Goal: Task Accomplishment & Management: Manage account settings

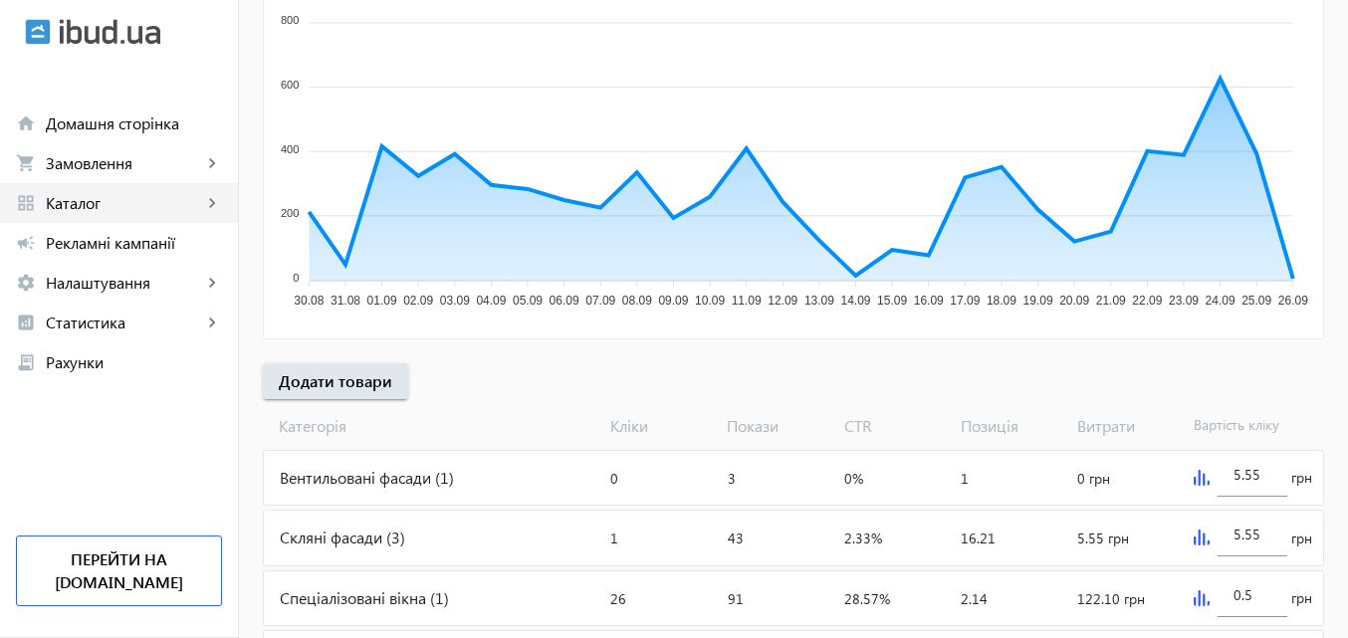
click at [112, 201] on span "Каталог" at bounding box center [124, 203] width 156 height 20
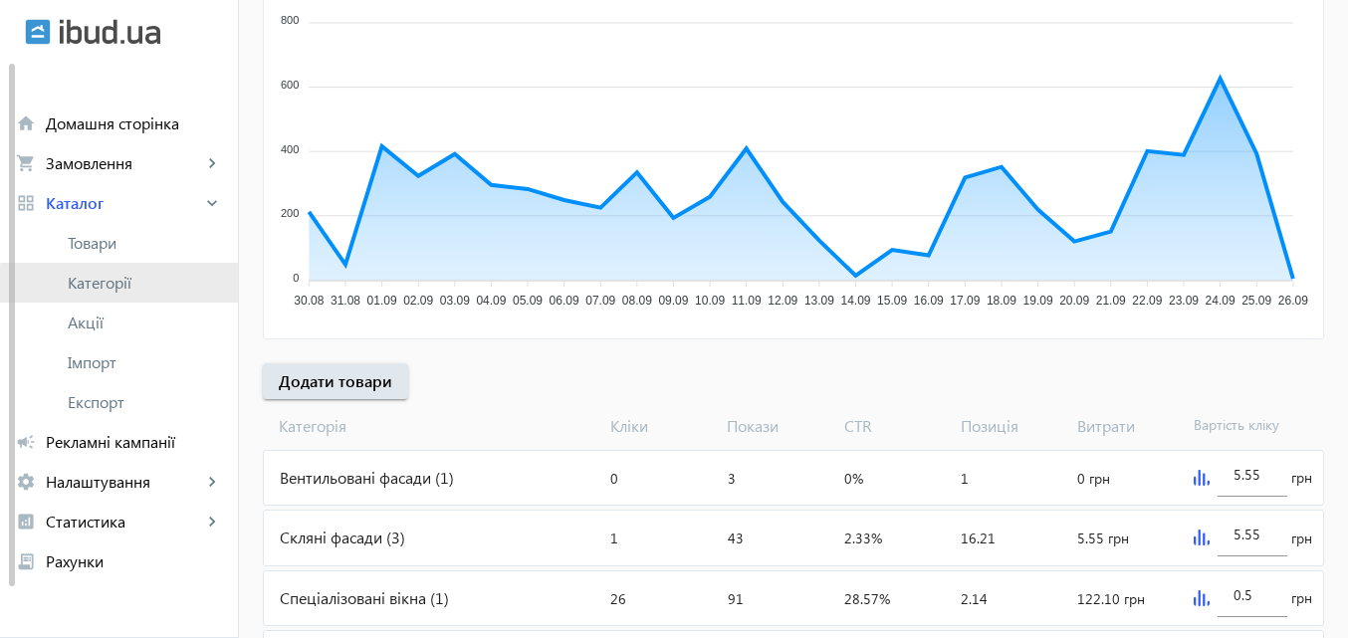
click at [122, 288] on span "Категорії" at bounding box center [145, 283] width 154 height 20
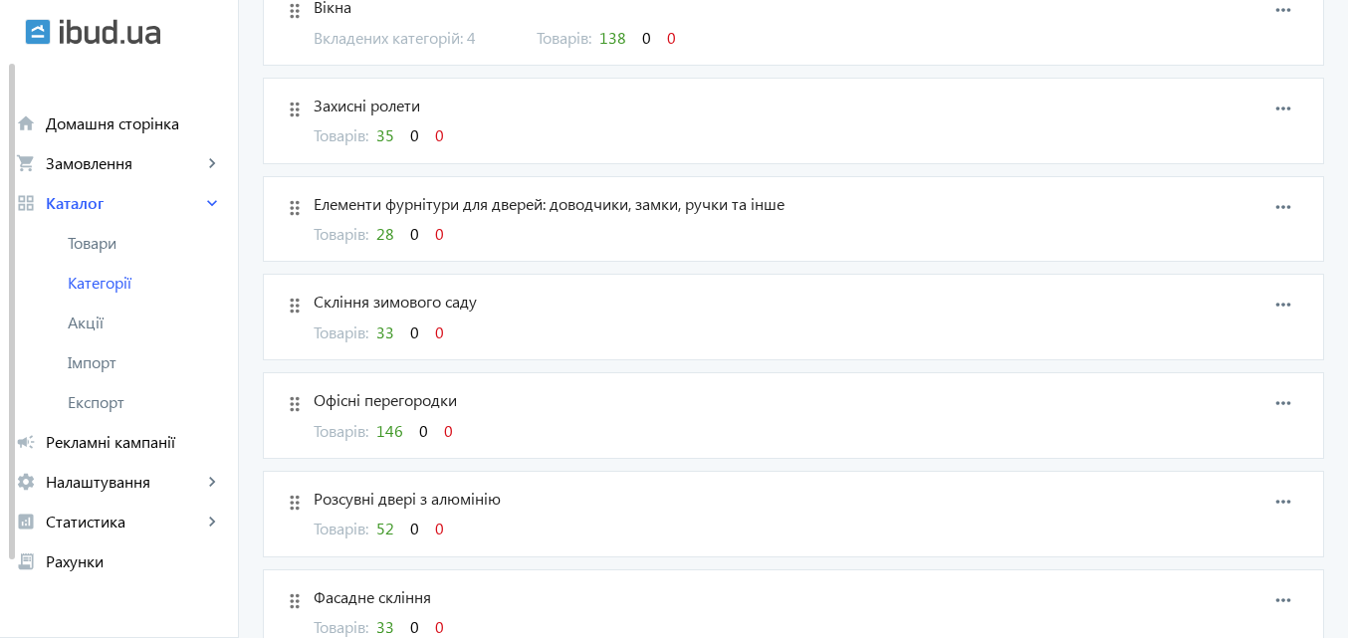
scroll to position [299, 0]
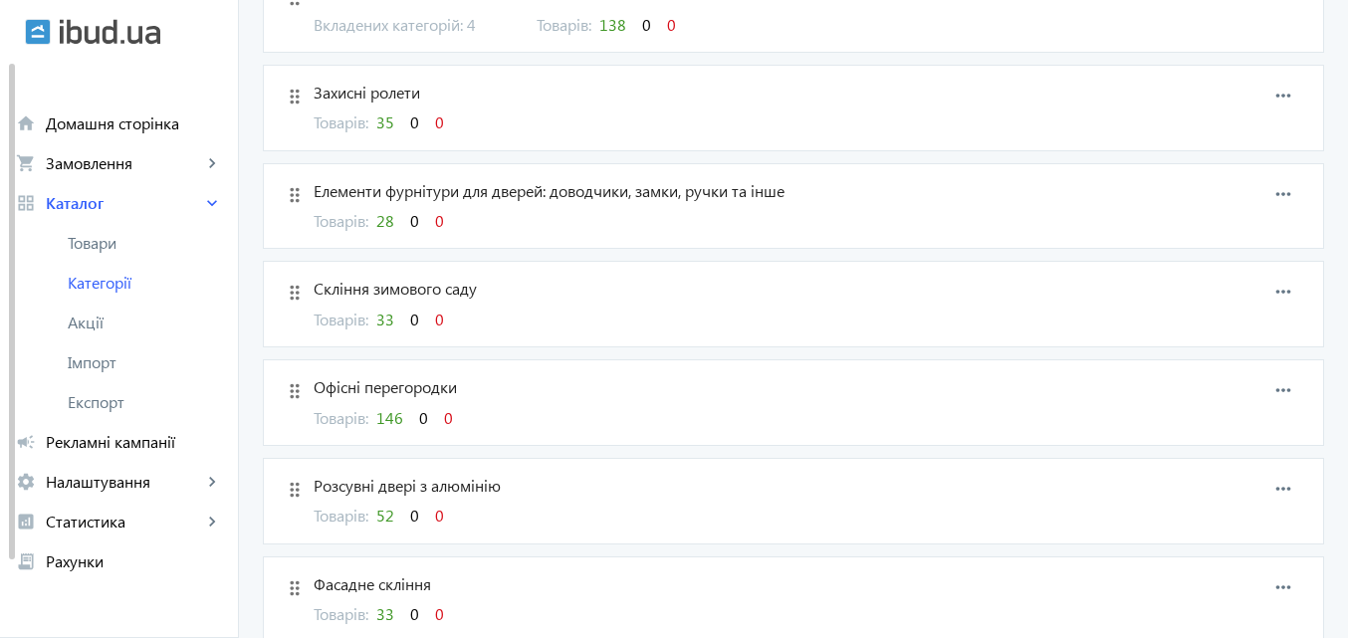
click at [377, 512] on span "52" at bounding box center [385, 515] width 18 height 21
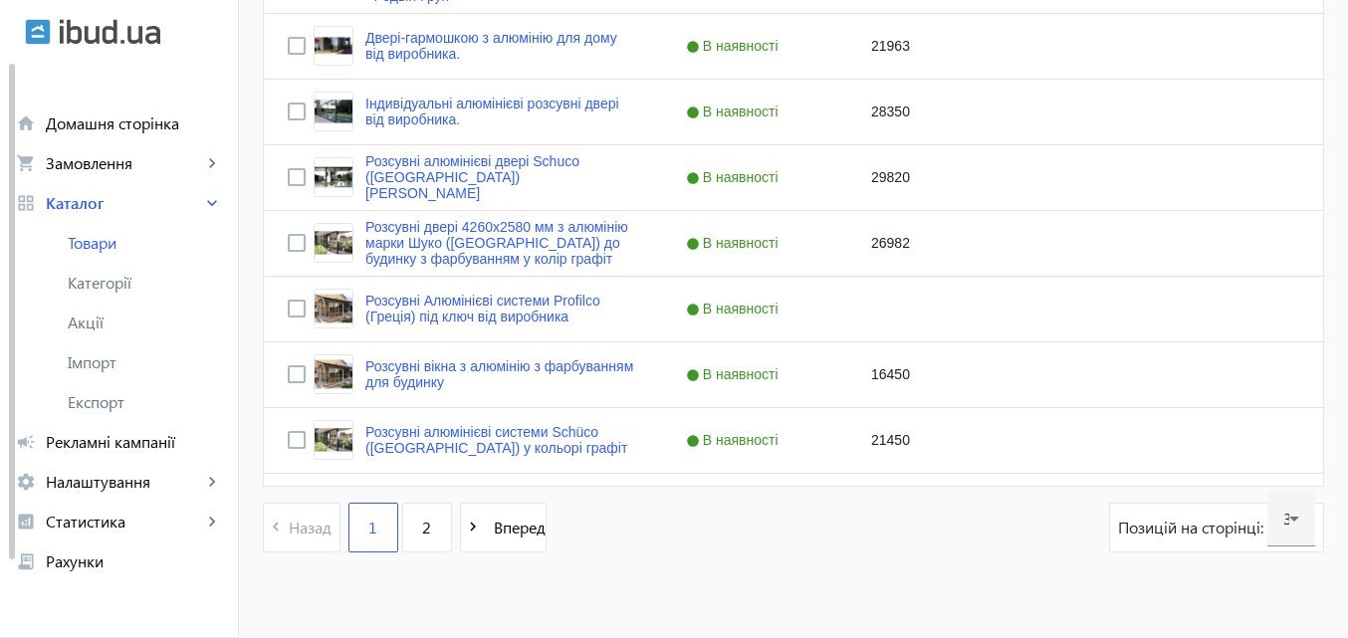
scroll to position [2096, 0]
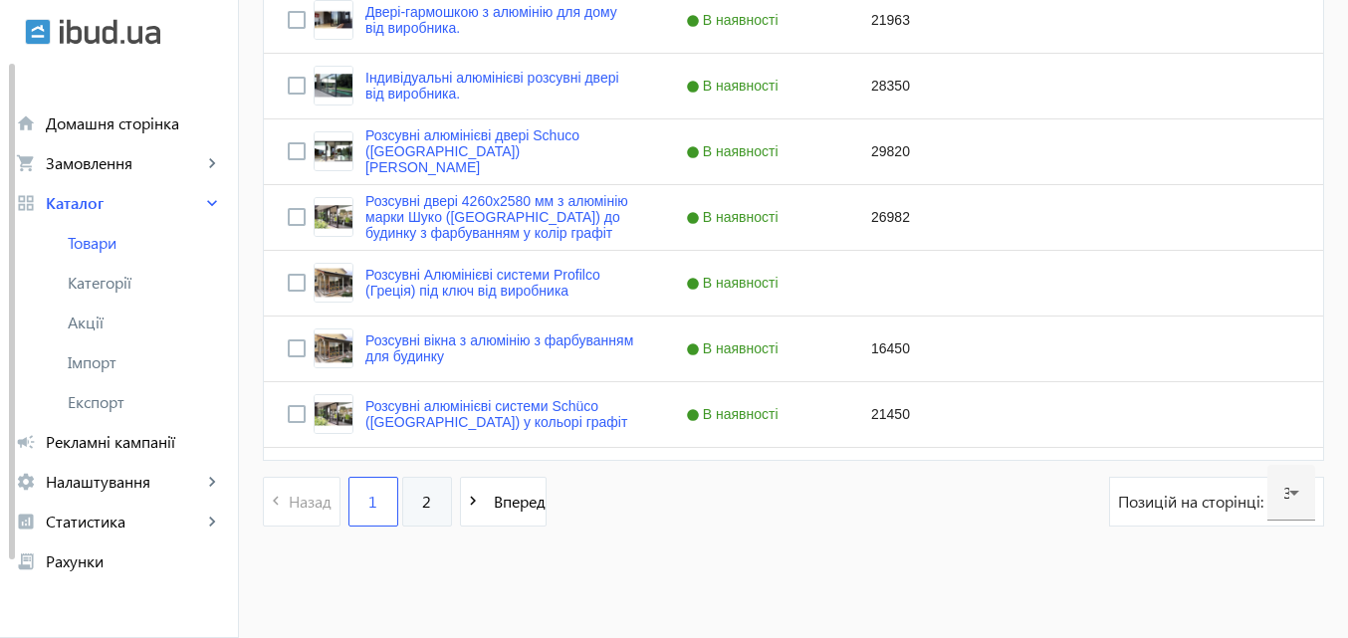
click at [422, 497] on span "2" at bounding box center [426, 502] width 9 height 22
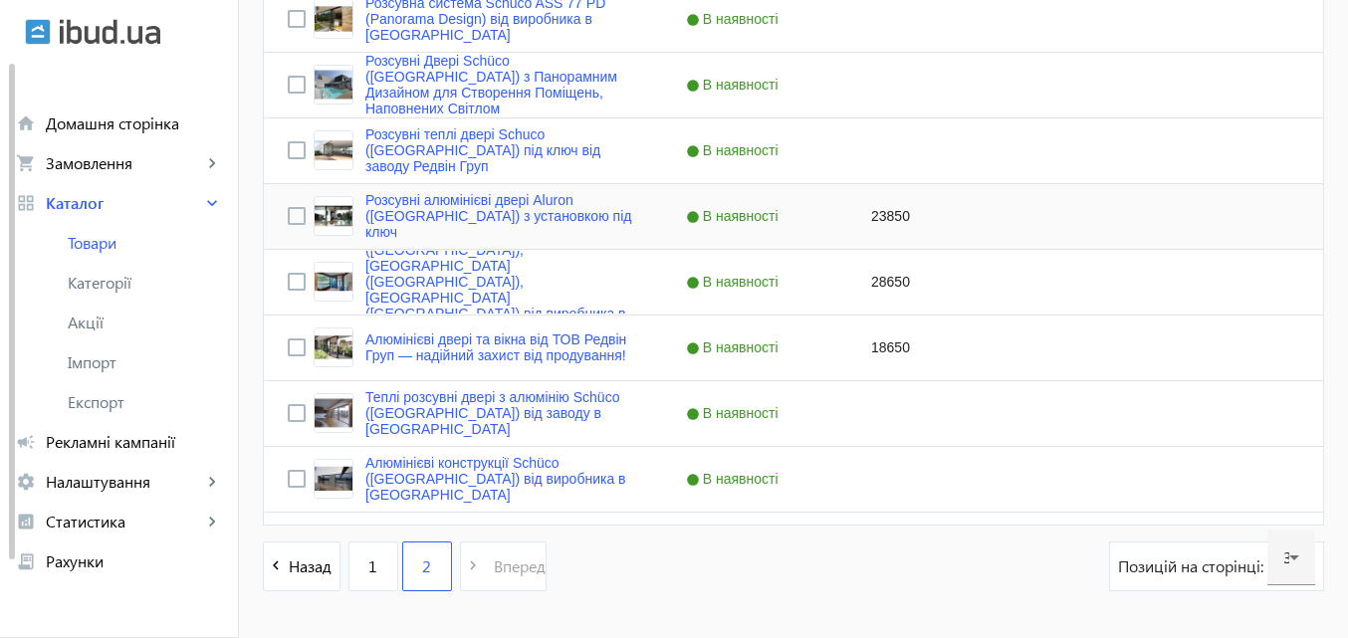
scroll to position [1570, 0]
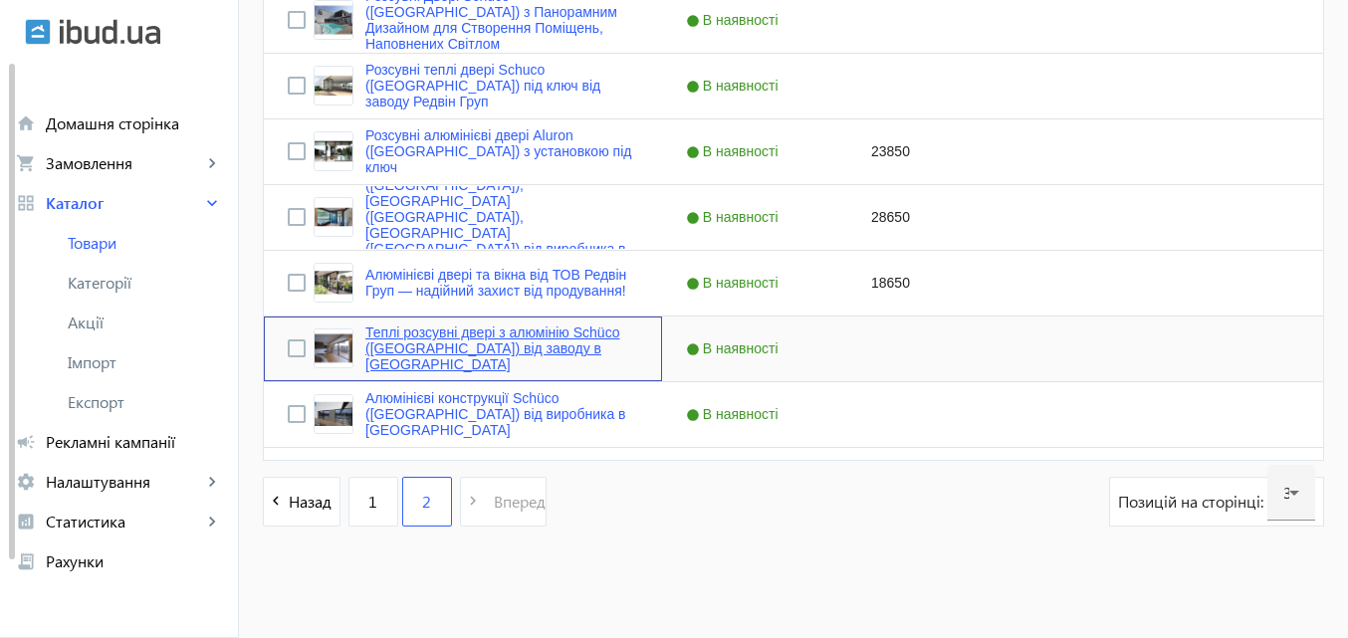
click at [485, 346] on link "Теплі розсувні двері з алюмінію Schüco ([GEOGRAPHIC_DATA]) від заводу в [GEOGRA…" at bounding box center [501, 349] width 273 height 48
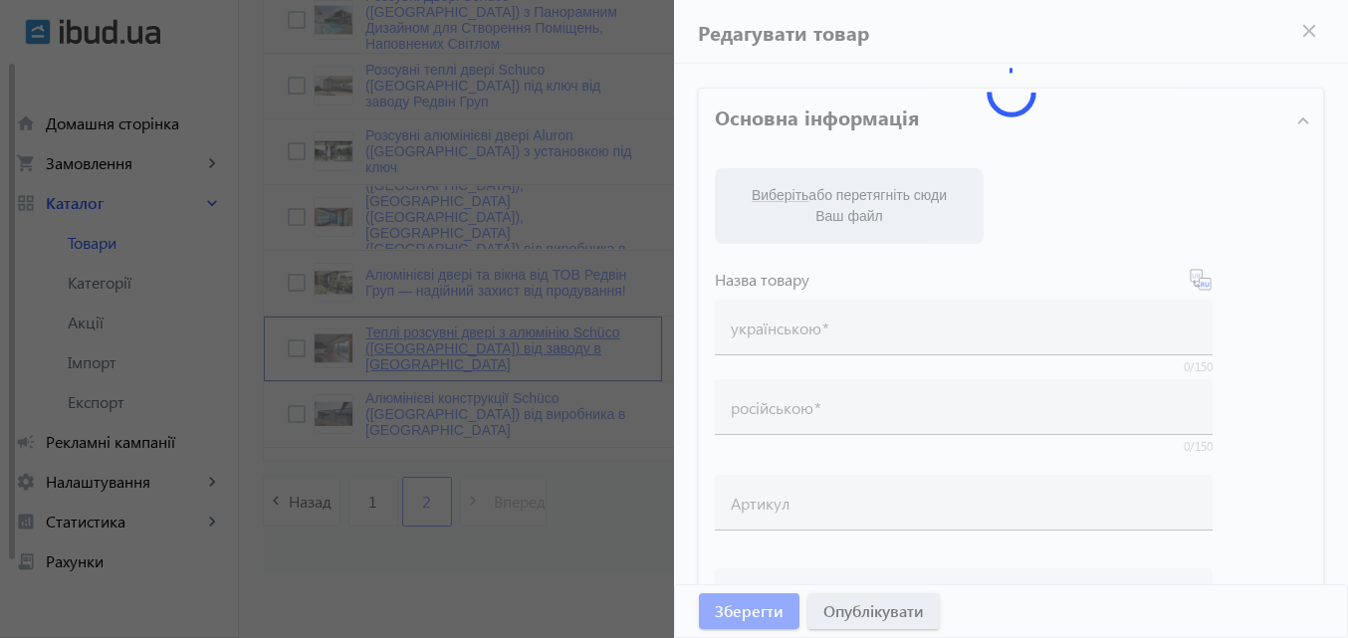
type input "Теплі розсувні двері з алюмінію Schüco ([GEOGRAPHIC_DATA]) від заводу в [GEOGRA…"
type input "Теплая раздвижная дверь из алюминия Schüco ([GEOGRAPHIC_DATA]) от завода в [GEO…"
checkbox input "true"
type input "Теплі розсувні двері з алюмінію Schüco ([GEOGRAPHIC_DATA]) від заводу в [GEOGRA…"
type input "Теплая раздвижная дверь из алюминия Schüco ([GEOGRAPHIC_DATA]) от завода в [GEO…"
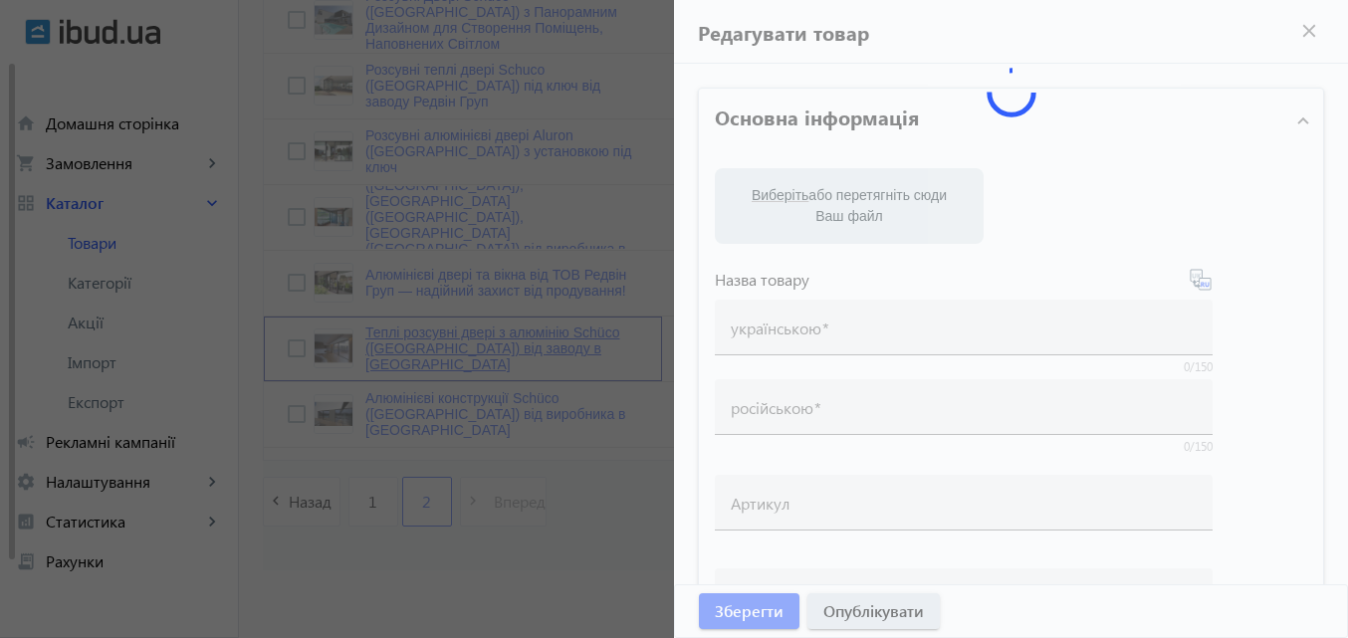
type textarea "Теплі розсувні двері з алюмінію Schüco ([GEOGRAPHIC_DATA]) від заводу в [GEOGRA…"
type textarea "Теплая раздвижная дверь из алюминия Schüco ([GEOGRAPHIC_DATA]) от завода в [GEO…"
type input "• алюмінієві розсувні • алюмінієві двері • скління будинків [GEOGRAPHIC_DATA] •…"
type input "• алюминиевые раздвижные • алюминиевые двери • остекление домов [GEOGRAPHIC_DAT…"
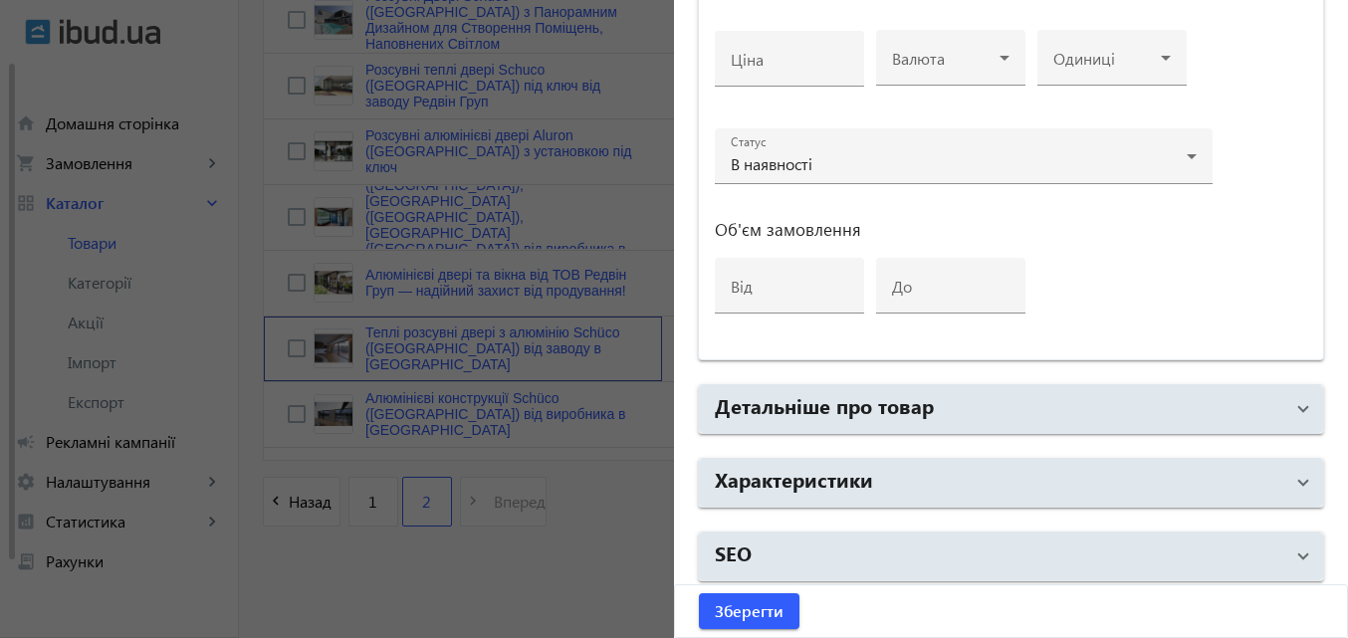
scroll to position [1024, 0]
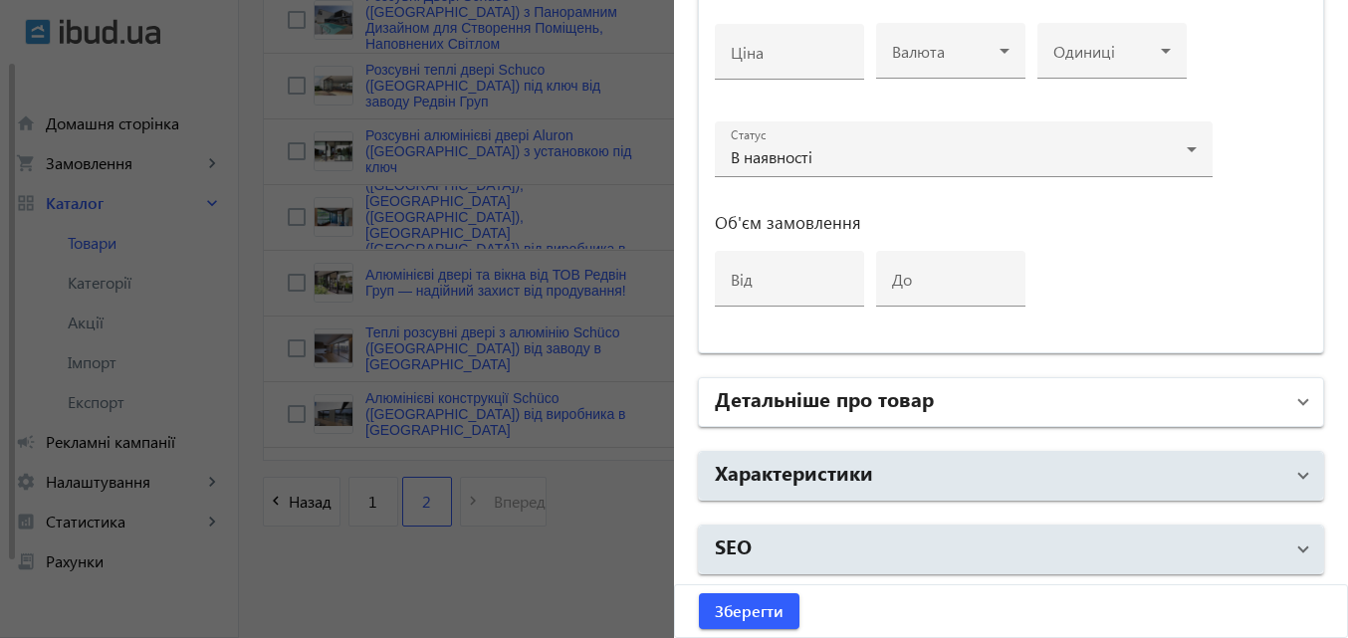
click at [882, 392] on h2 "Детальніше про товар" at bounding box center [824, 398] width 219 height 28
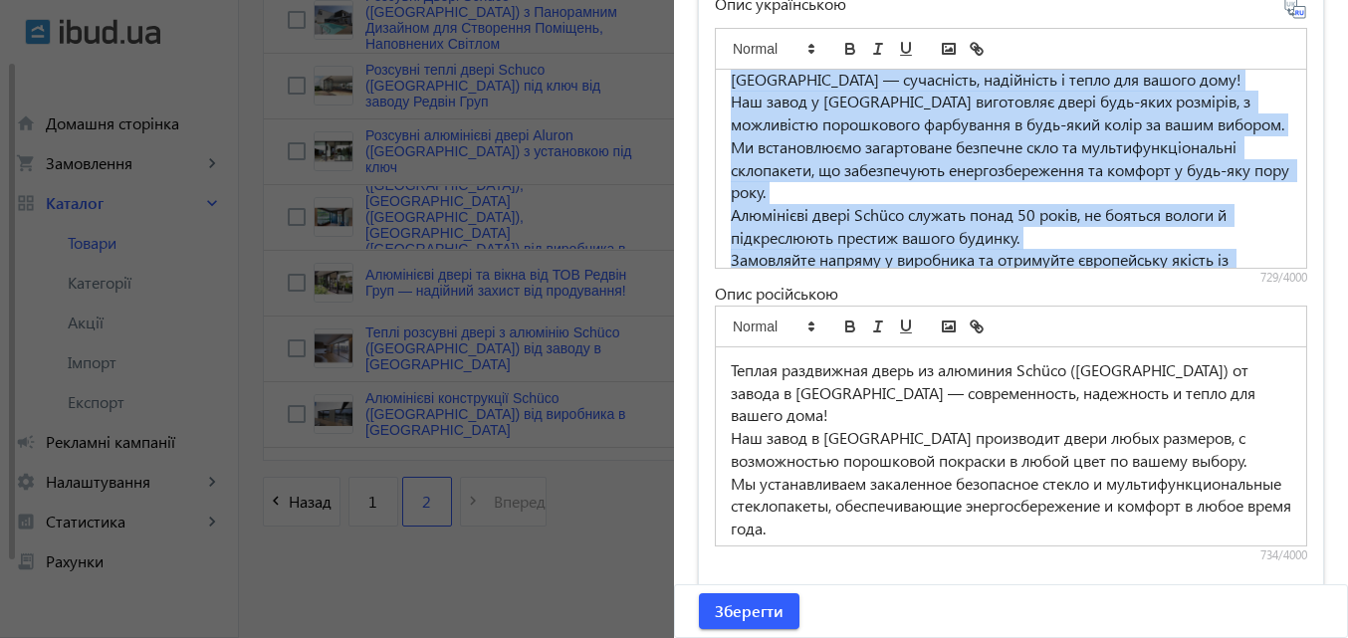
scroll to position [142, 0]
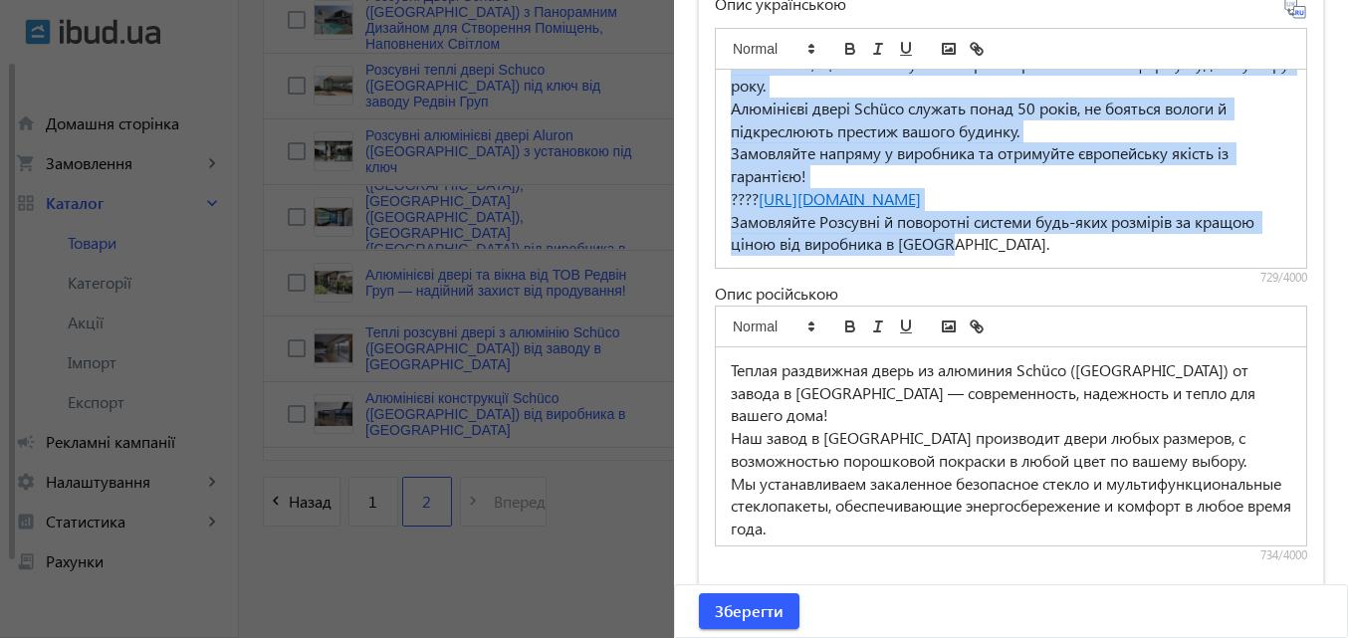
drag, startPoint x: 722, startPoint y: 85, endPoint x: 1348, endPoint y: 267, distance: 652.4
copy div "Lorem ipsumdol sitam c adipisci Elitse (Doeiusmod) tem incidi u Labor — etdolor…"
click at [732, 602] on span "Зберегти" at bounding box center [749, 612] width 69 height 22
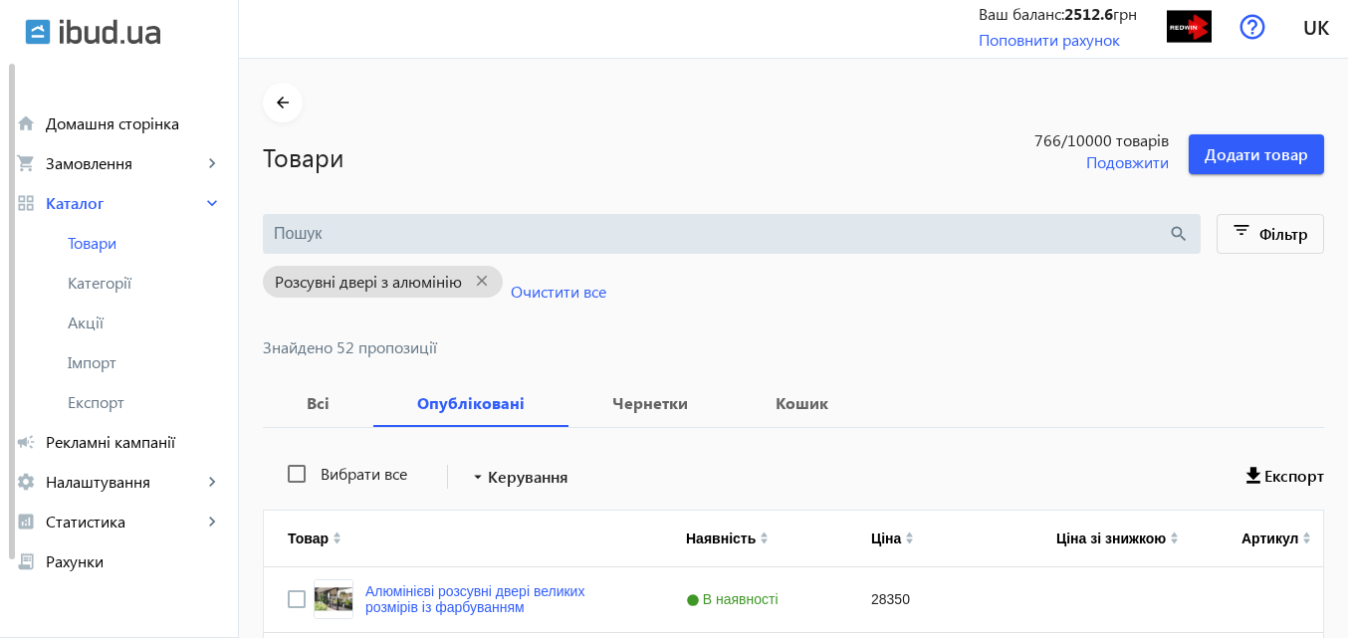
scroll to position [0, 0]
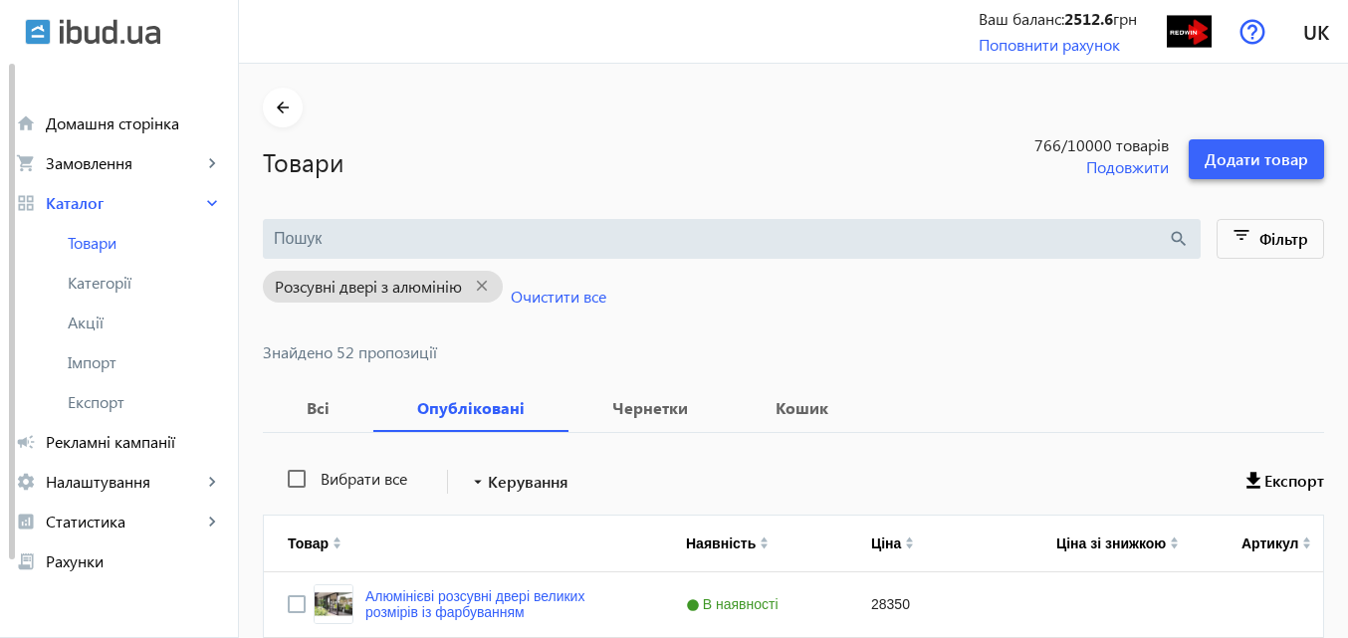
click at [1279, 149] on span "Додати товар" at bounding box center [1257, 159] width 104 height 22
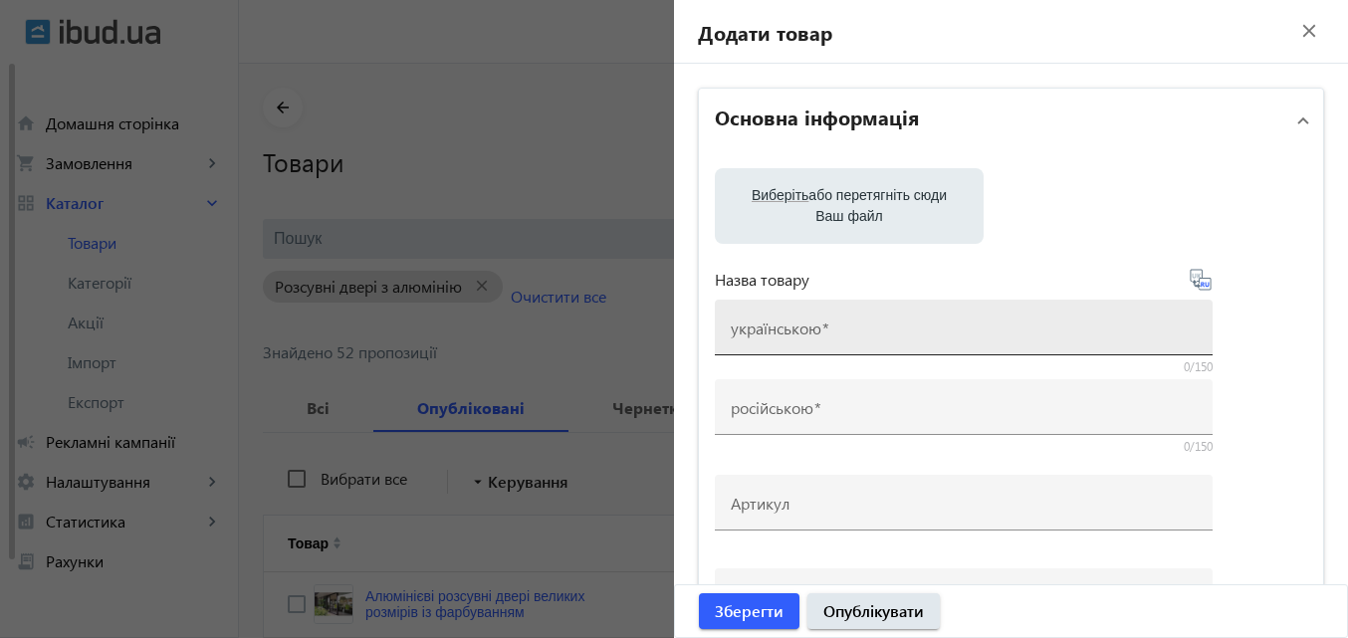
click at [814, 327] on mat-label "українською" at bounding box center [776, 328] width 91 height 21
click at [814, 327] on input "українською" at bounding box center [964, 334] width 466 height 21
paste input "Алюмінієві розсувні двері Schüco ([GEOGRAPHIC_DATA]) від заводу в [GEOGRAPHIC_D…"
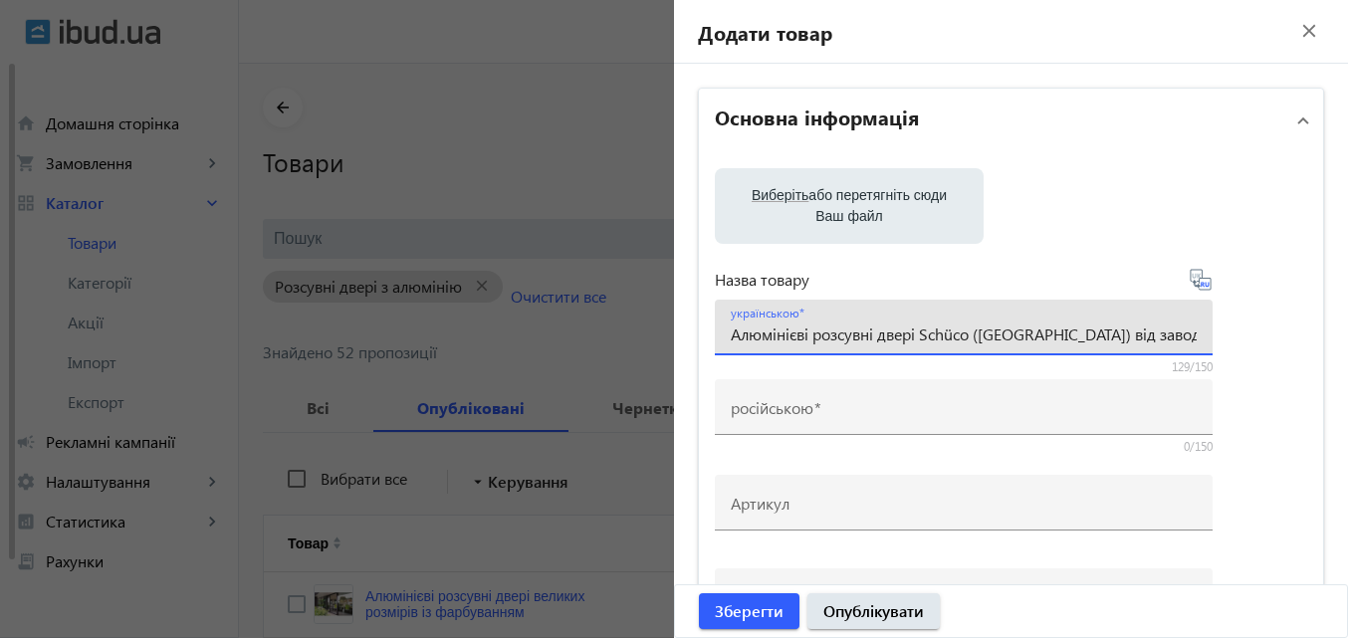
scroll to position [0, 514]
type input "Алюмінієві розсувні двері Schüco ([GEOGRAPHIC_DATA]) від заводу в [GEOGRAPHIC_D…"
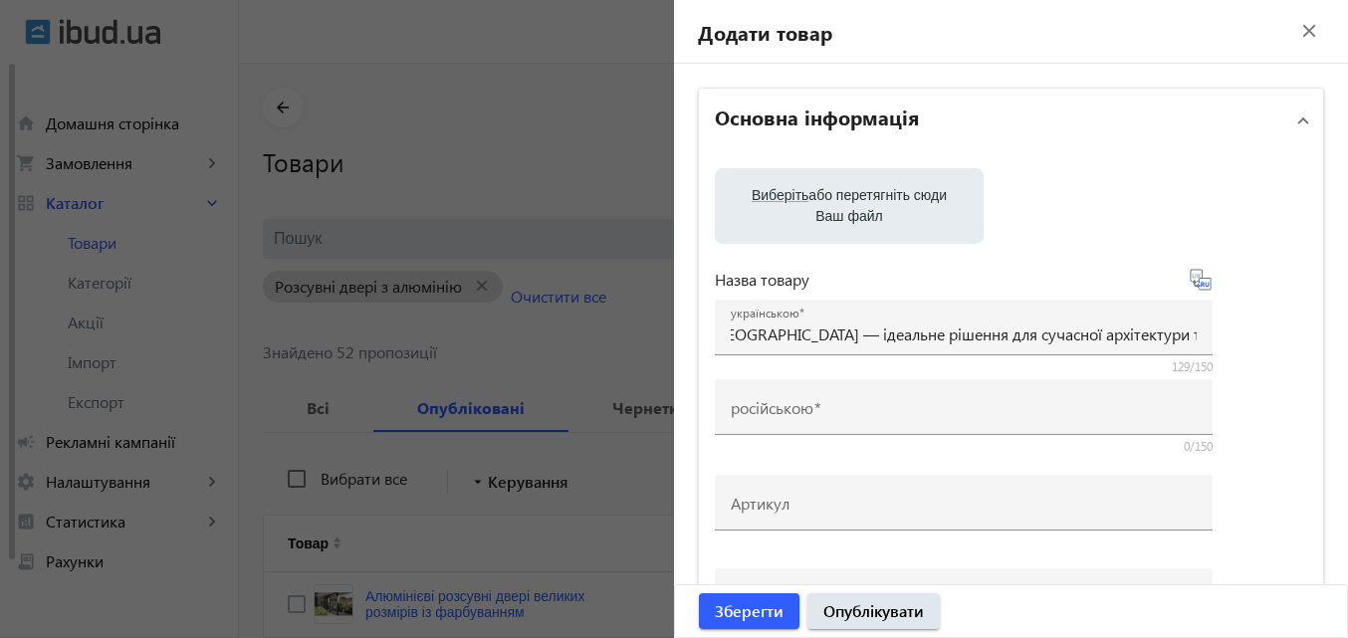
click at [1191, 275] on icon at bounding box center [1201, 280] width 24 height 24
type input "Алюминиевые раздвижные двери Schüco ([GEOGRAPHIC_DATA]) от завода в [GEOGRAPHIC…"
click at [784, 194] on span "Виберіть" at bounding box center [780, 195] width 57 height 16
click at [784, 196] on input "Виберіть або перетягніть сюди Ваш файл" at bounding box center [849, 208] width 237 height 24
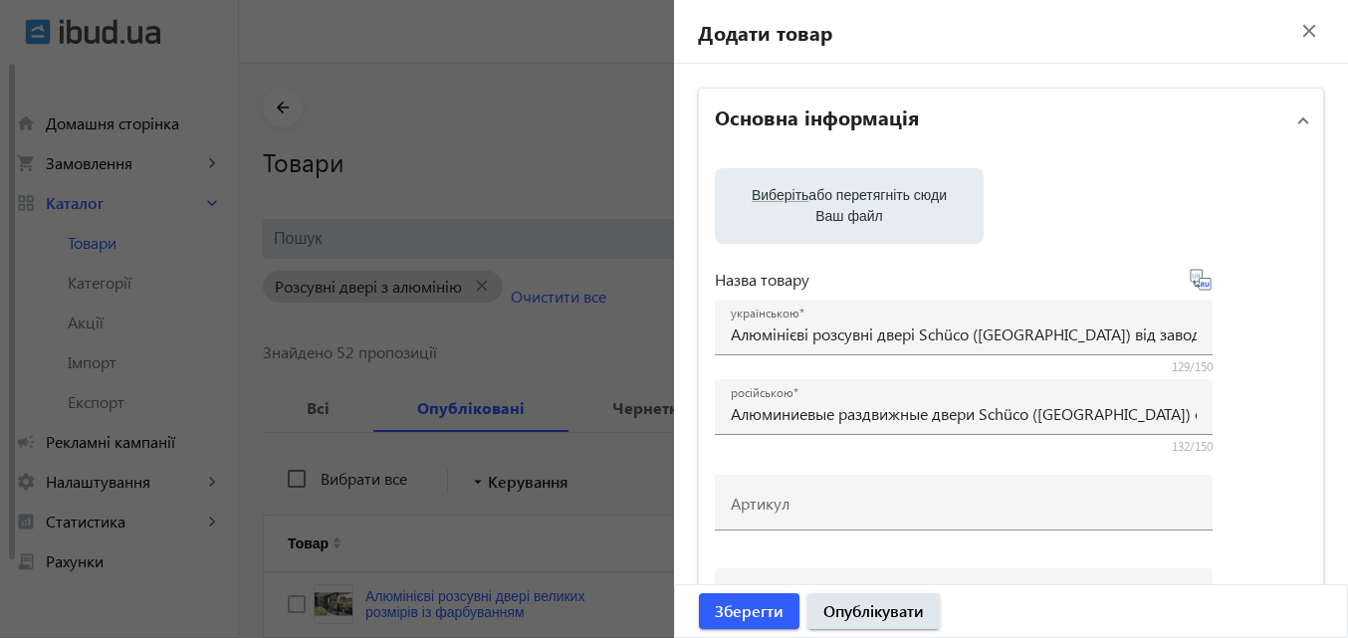
type input "C:\fakepath\3425a01.jpg"
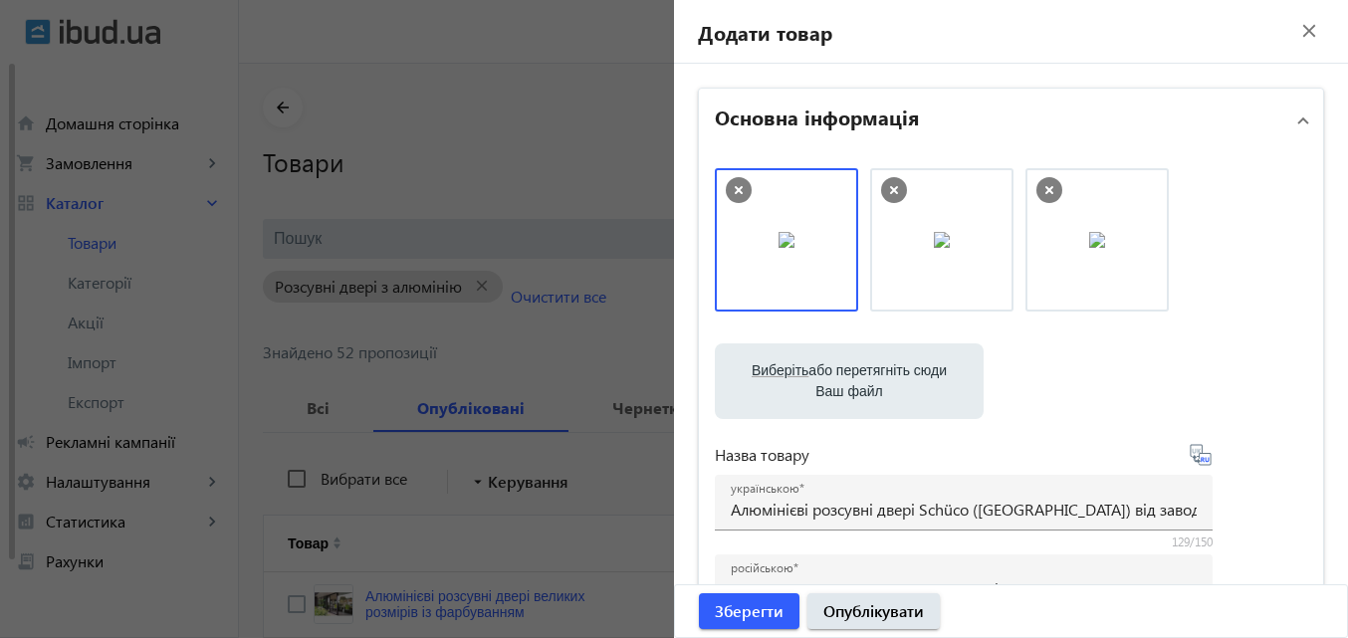
click at [1046, 183] on icon at bounding box center [1050, 190] width 26 height 26
click at [776, 368] on span "Виберіть" at bounding box center [780, 370] width 57 height 16
click at [776, 371] on input "Виберіть або перетягніть сюди Ваш файл" at bounding box center [849, 383] width 237 height 24
type input "C:\fakepath\slidingdoors-aluminium3-image-data.jpg"
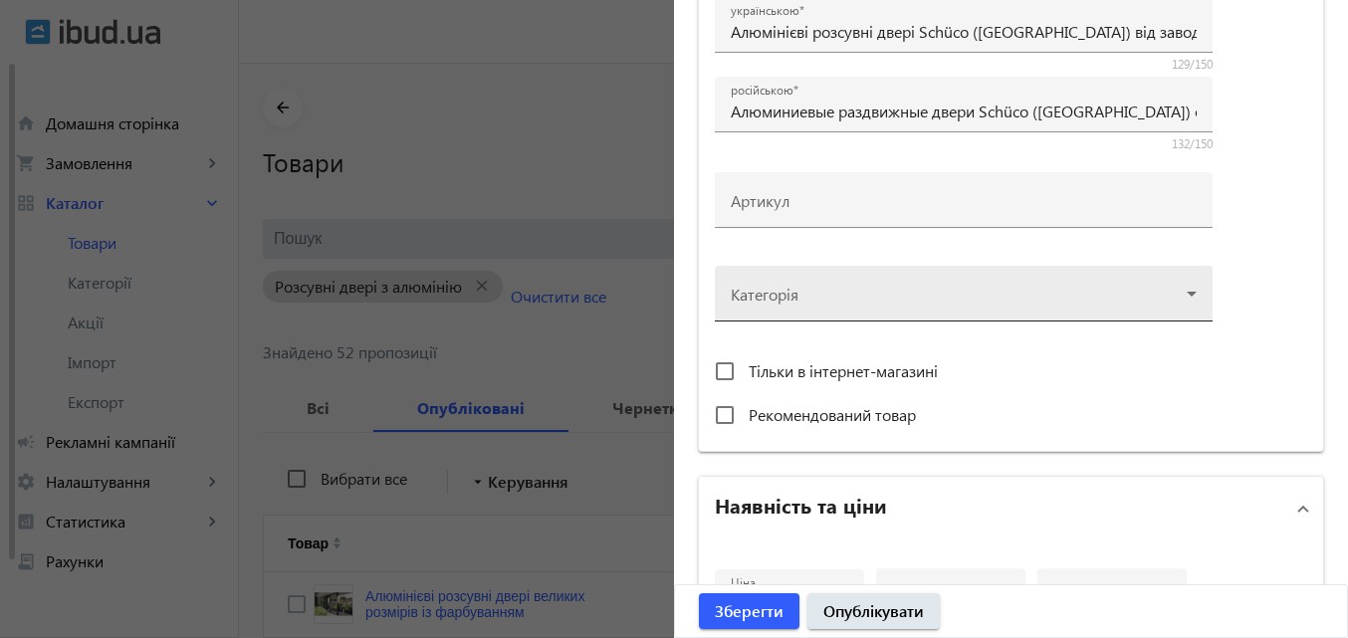
scroll to position [498, 0]
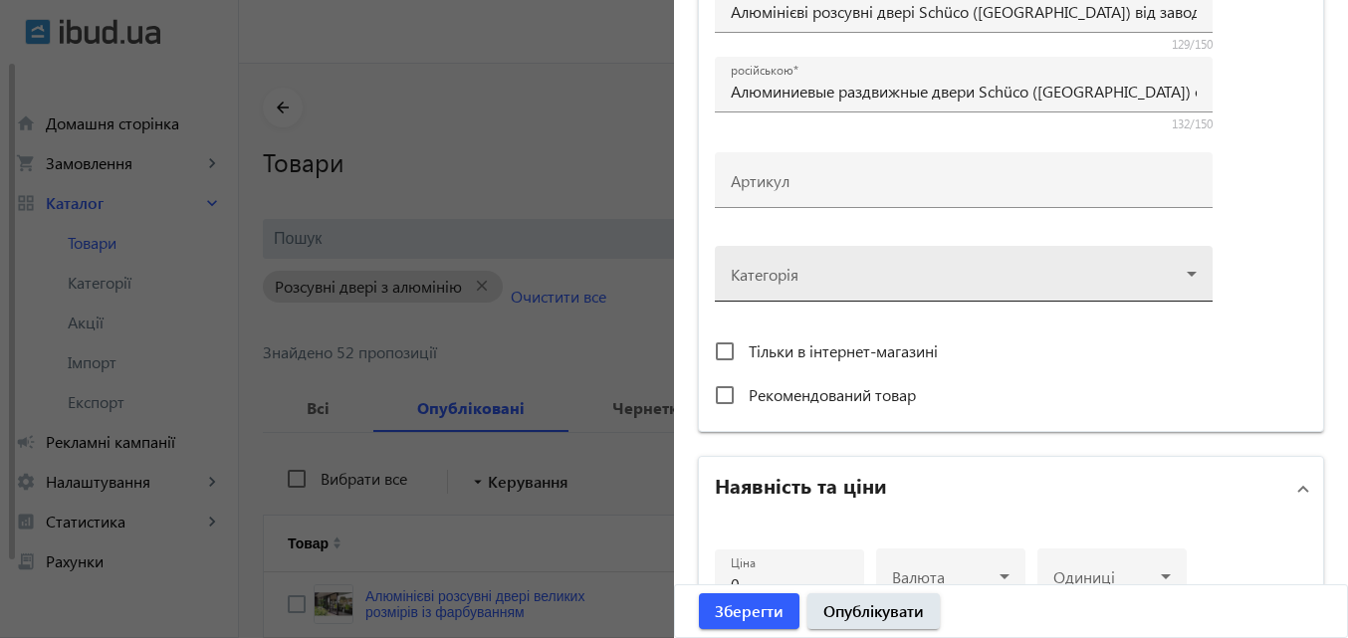
click at [831, 277] on div at bounding box center [964, 266] width 466 height 72
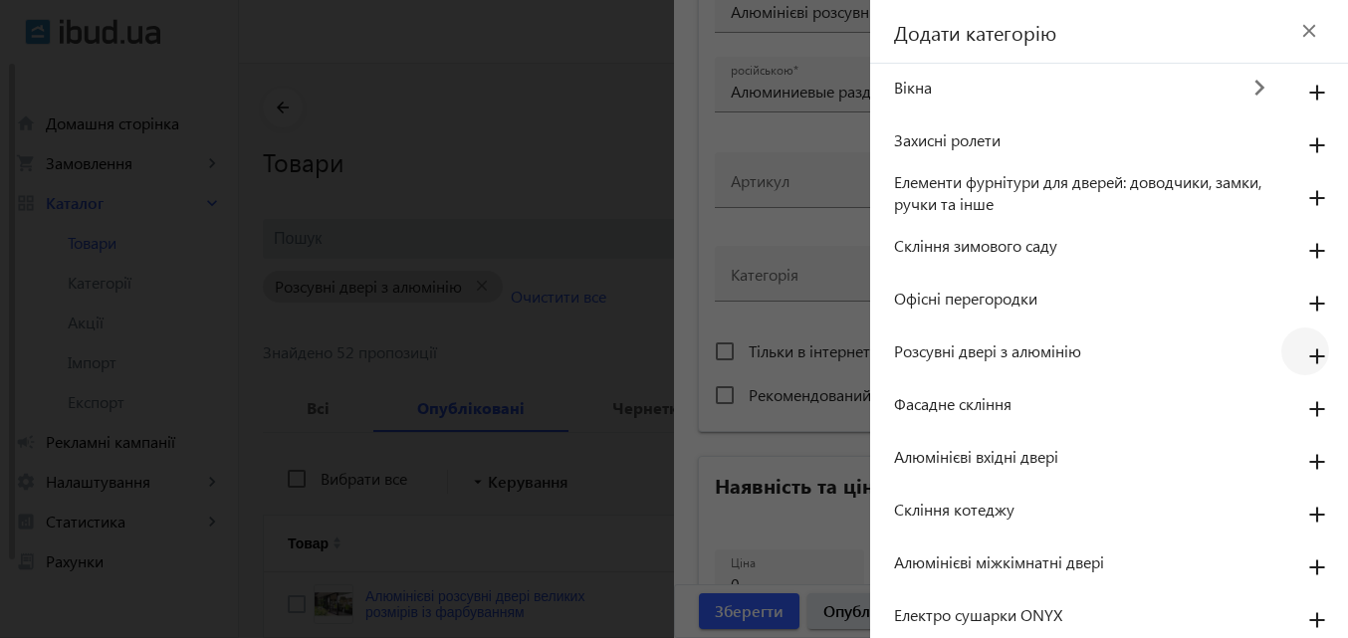
click at [1296, 354] on mat-icon "add" at bounding box center [1318, 358] width 48 height 36
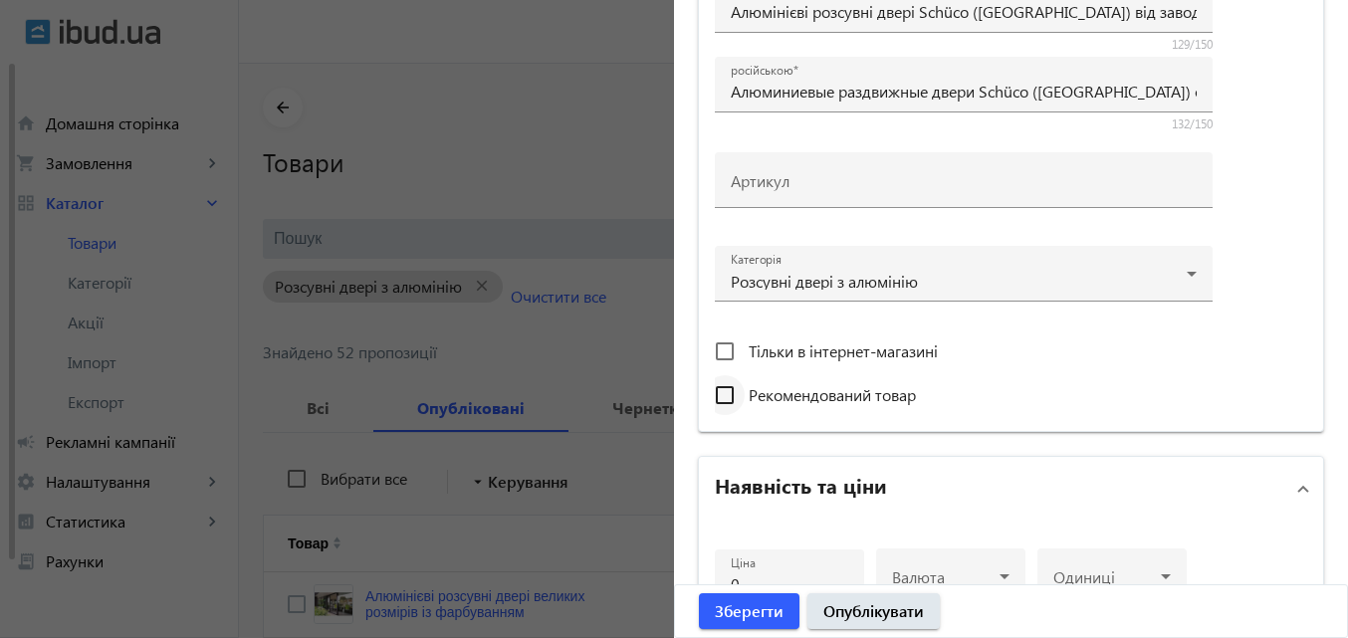
click at [739, 395] on div at bounding box center [725, 395] width 48 height 48
checkbox input "true"
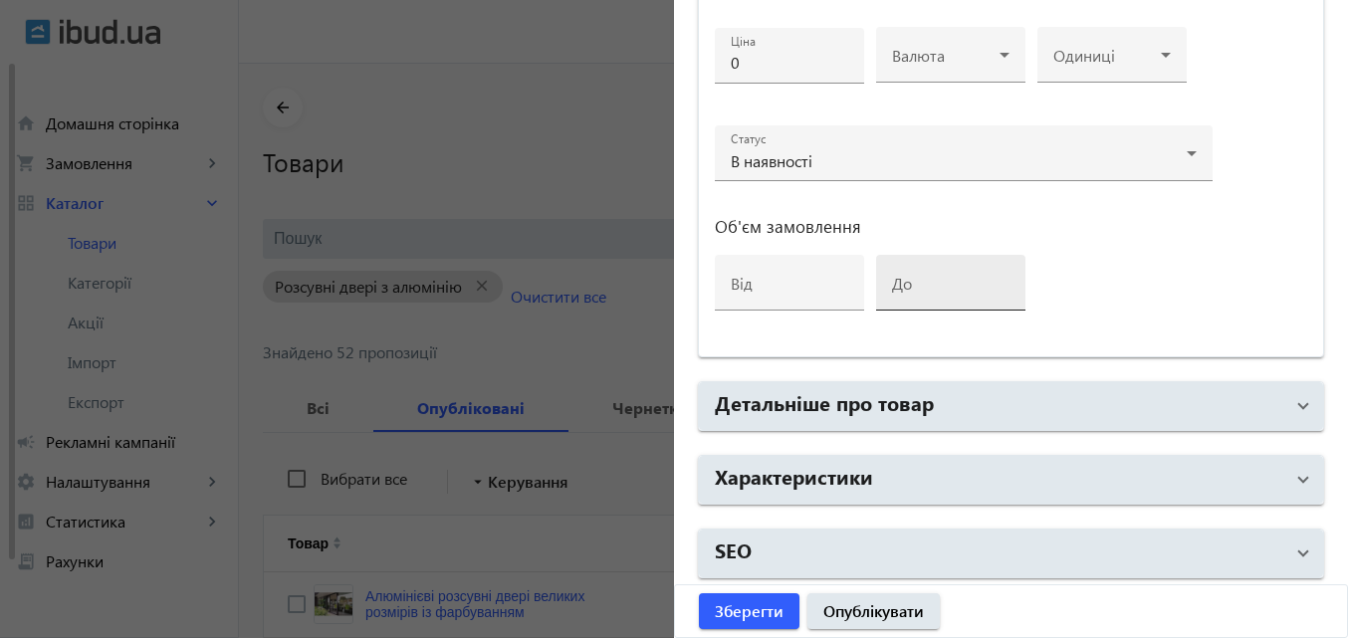
scroll to position [1024, 0]
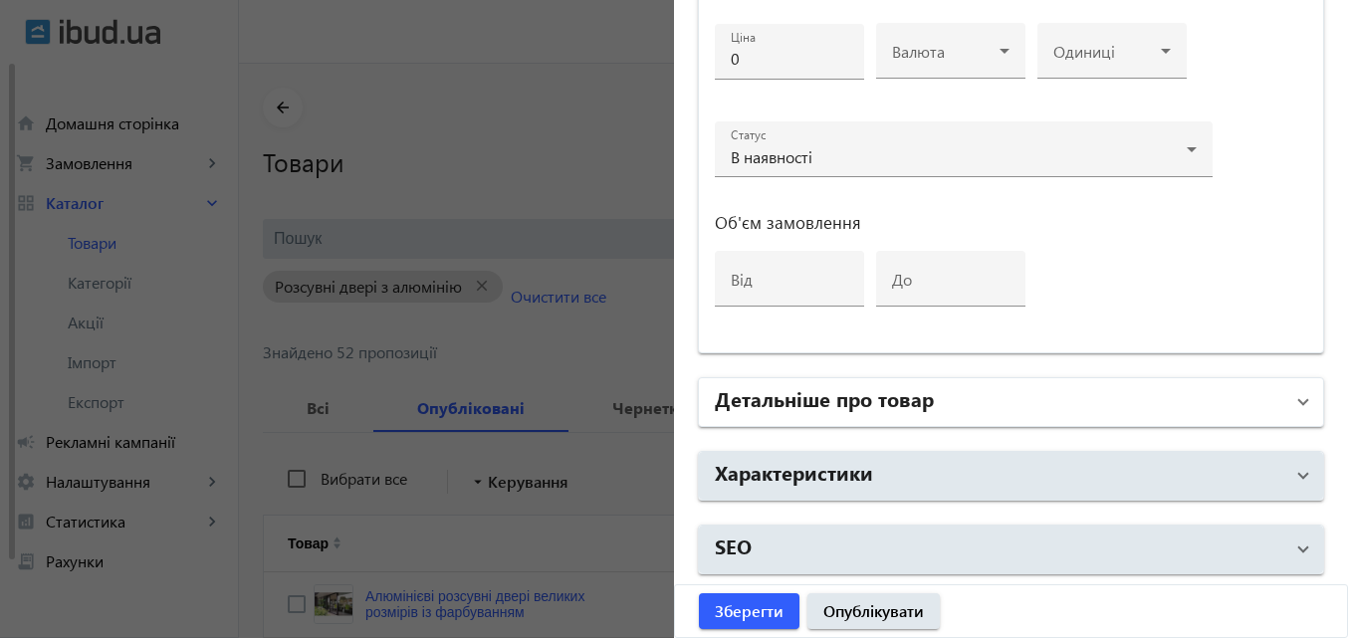
click at [887, 401] on h2 "Детальніше про товар" at bounding box center [824, 398] width 219 height 28
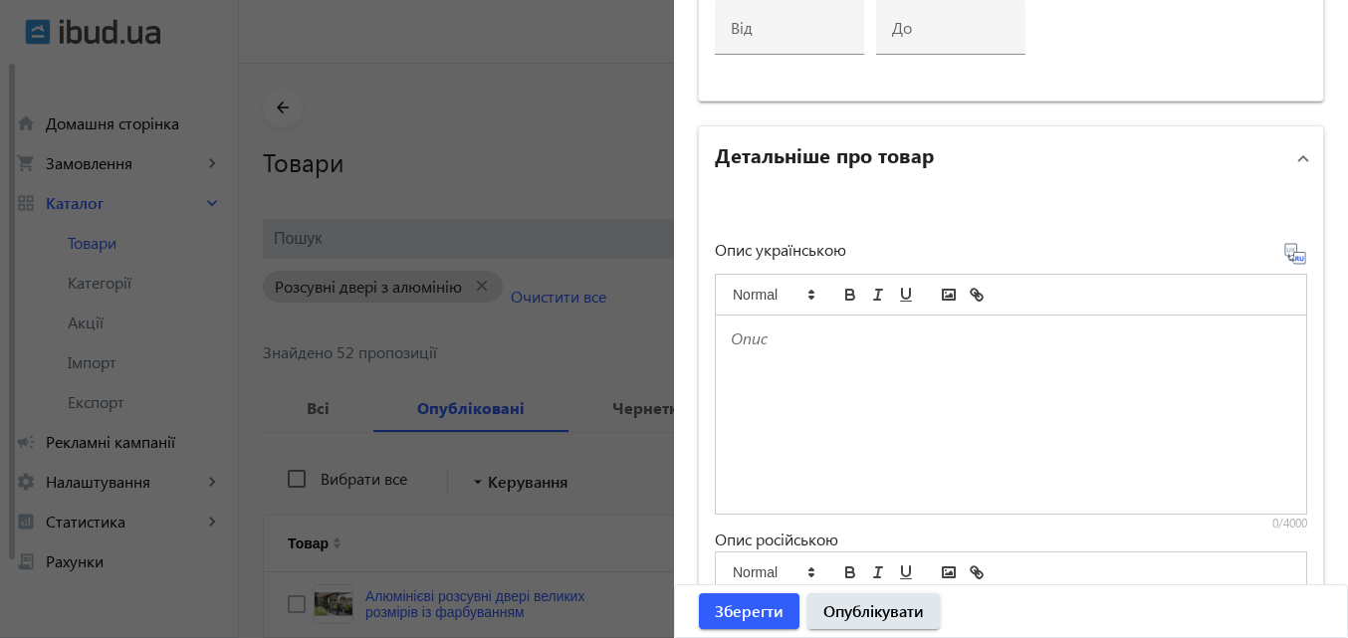
scroll to position [1323, 0]
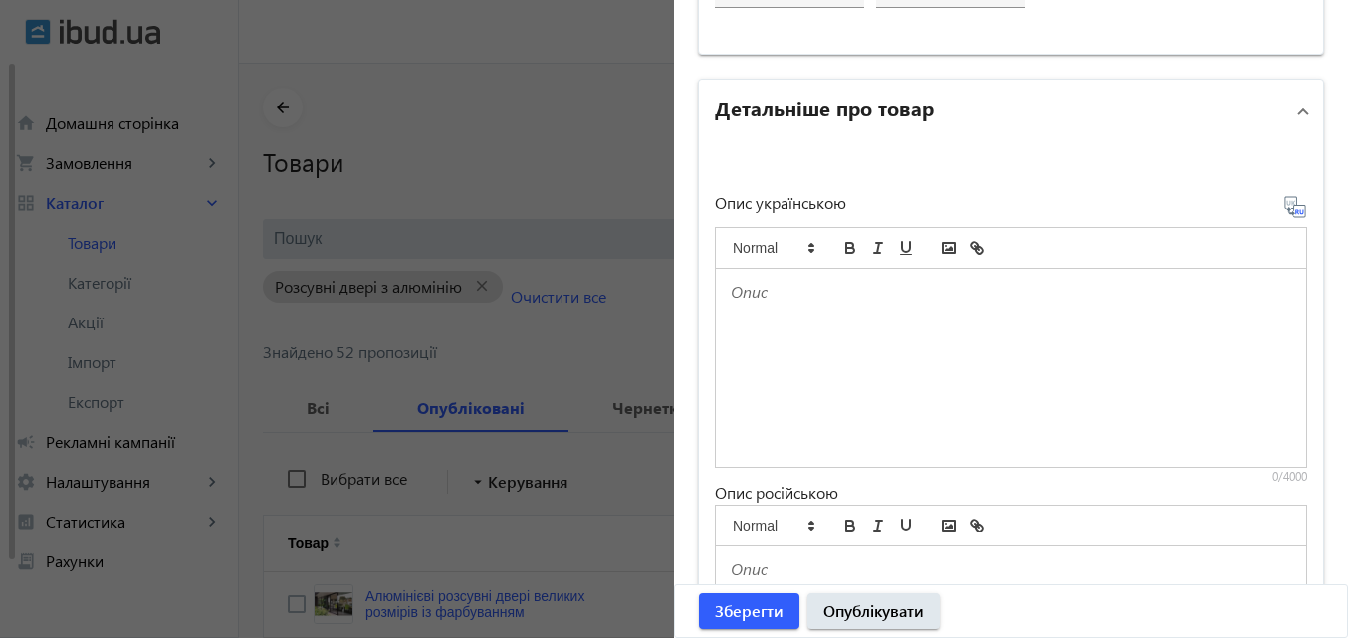
click at [760, 303] on p at bounding box center [1011, 292] width 561 height 23
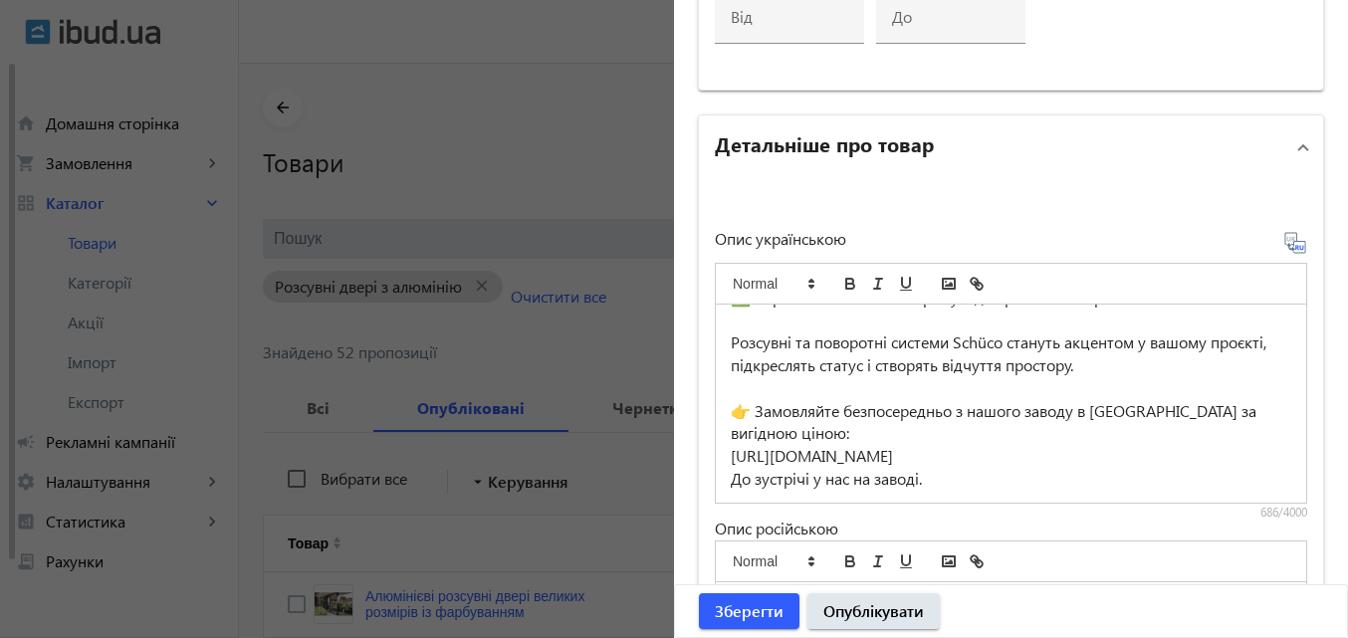
scroll to position [1223, 0]
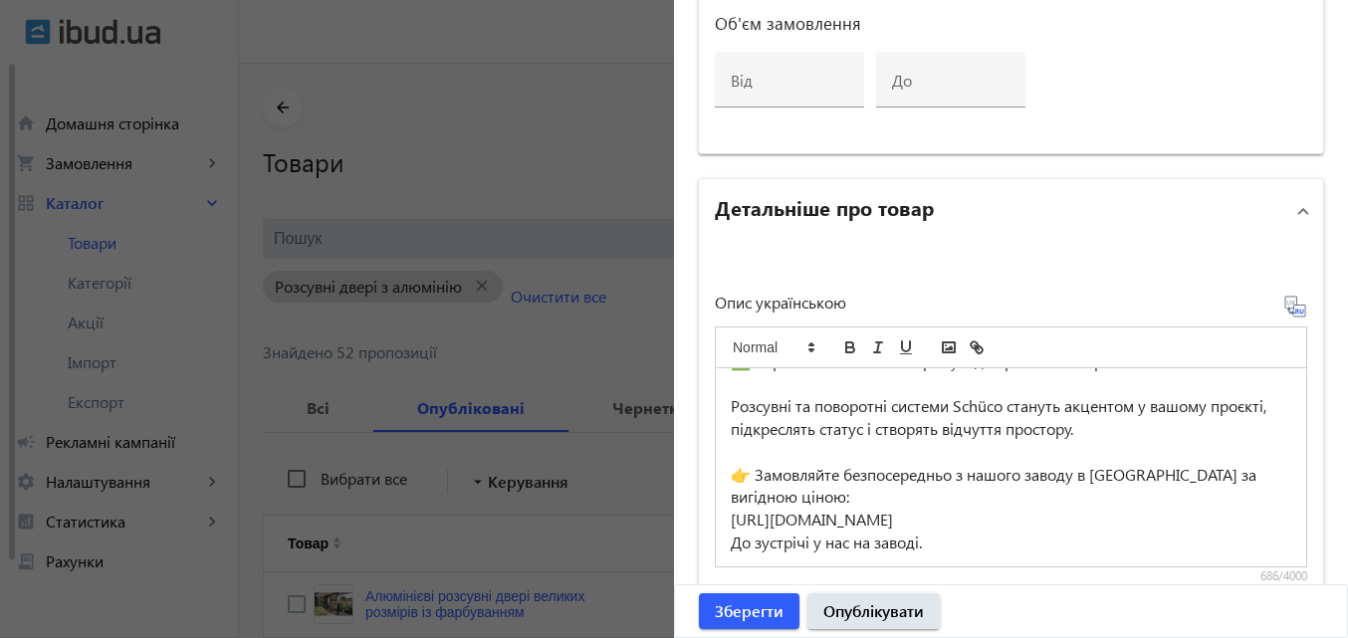
click at [1284, 303] on icon at bounding box center [1296, 307] width 24 height 24
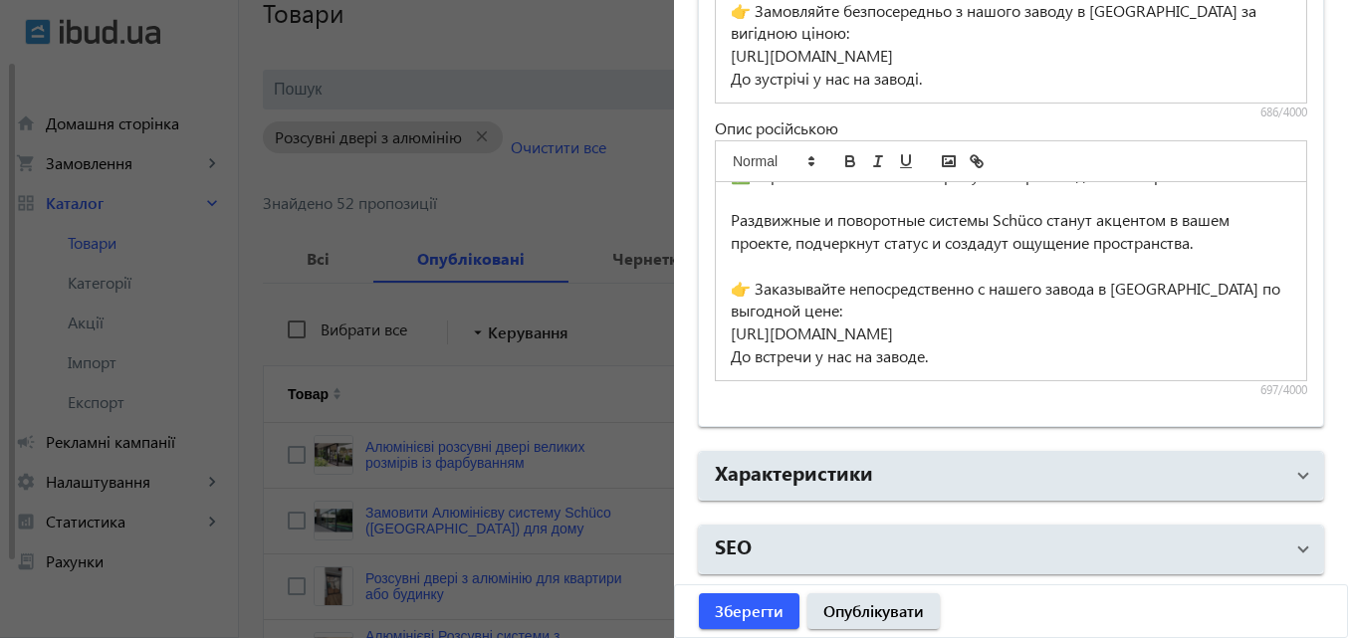
scroll to position [199, 0]
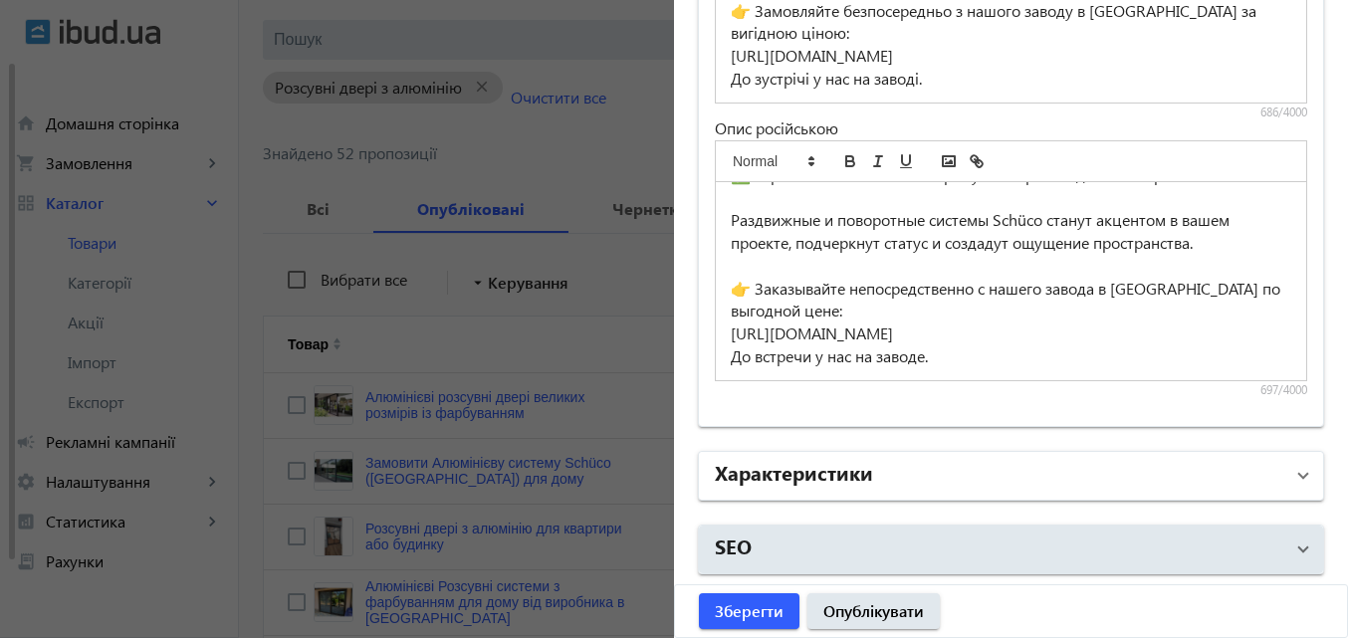
click at [788, 474] on h2 "Характеристики" at bounding box center [794, 472] width 158 height 28
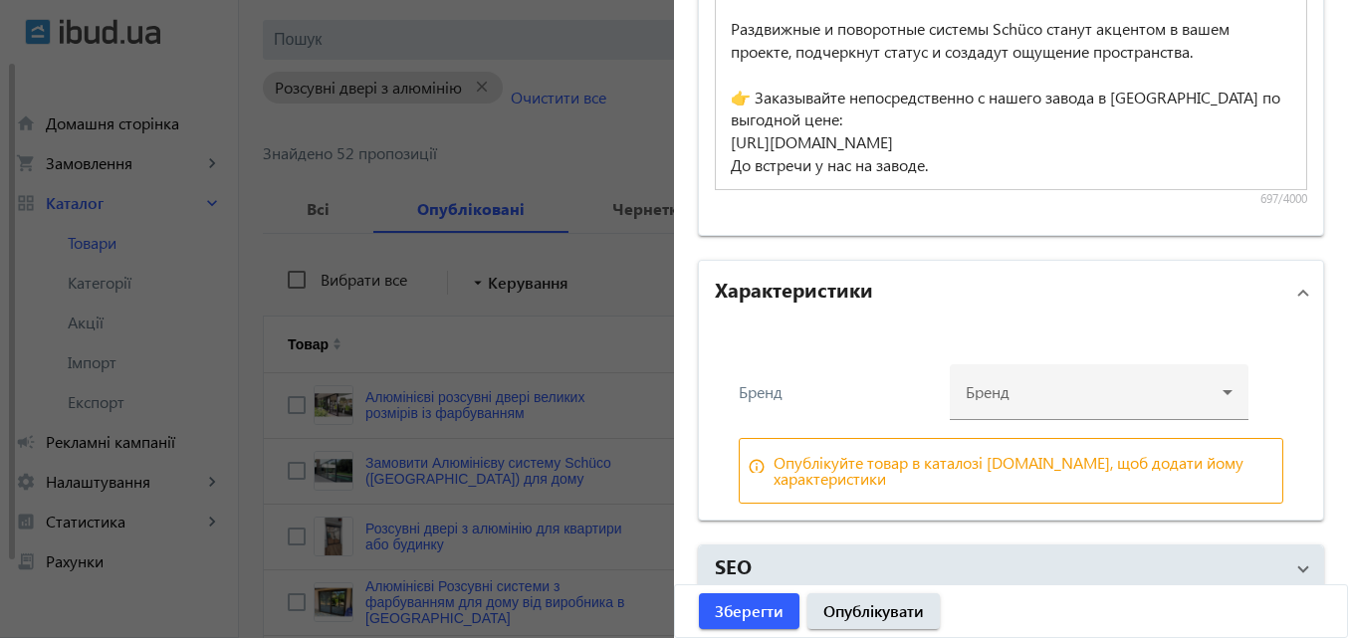
scroll to position [1898, 0]
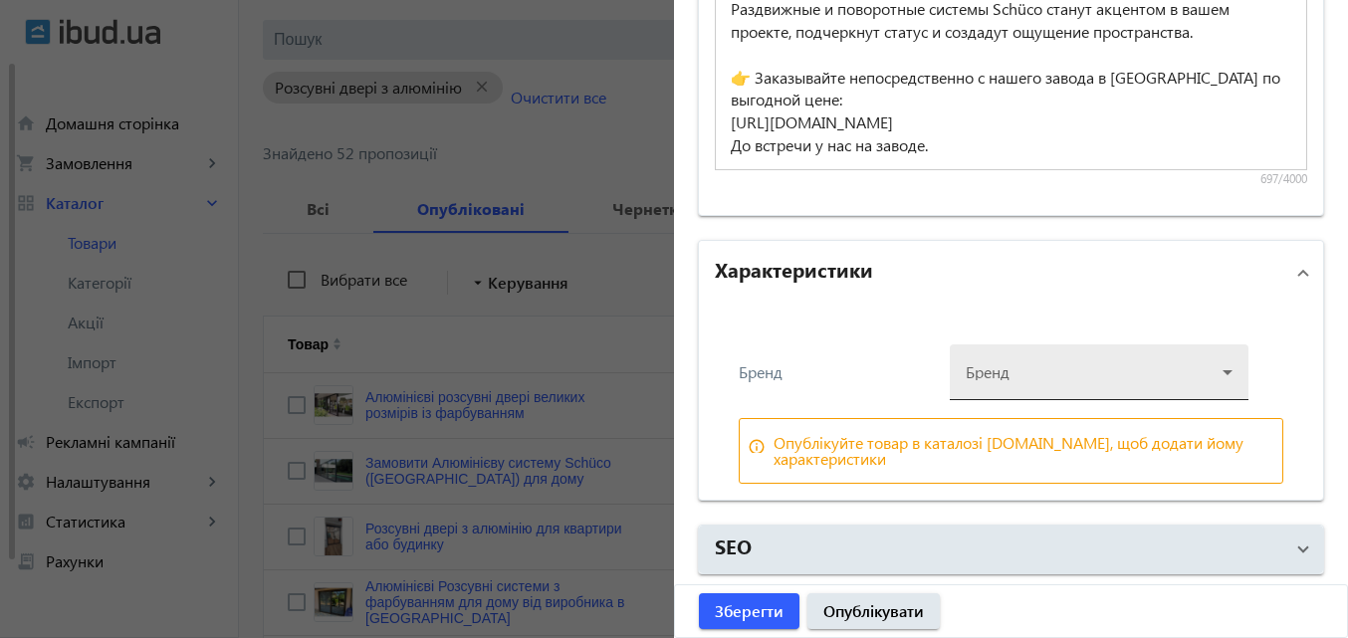
click at [1048, 376] on div at bounding box center [1099, 365] width 267 height 72
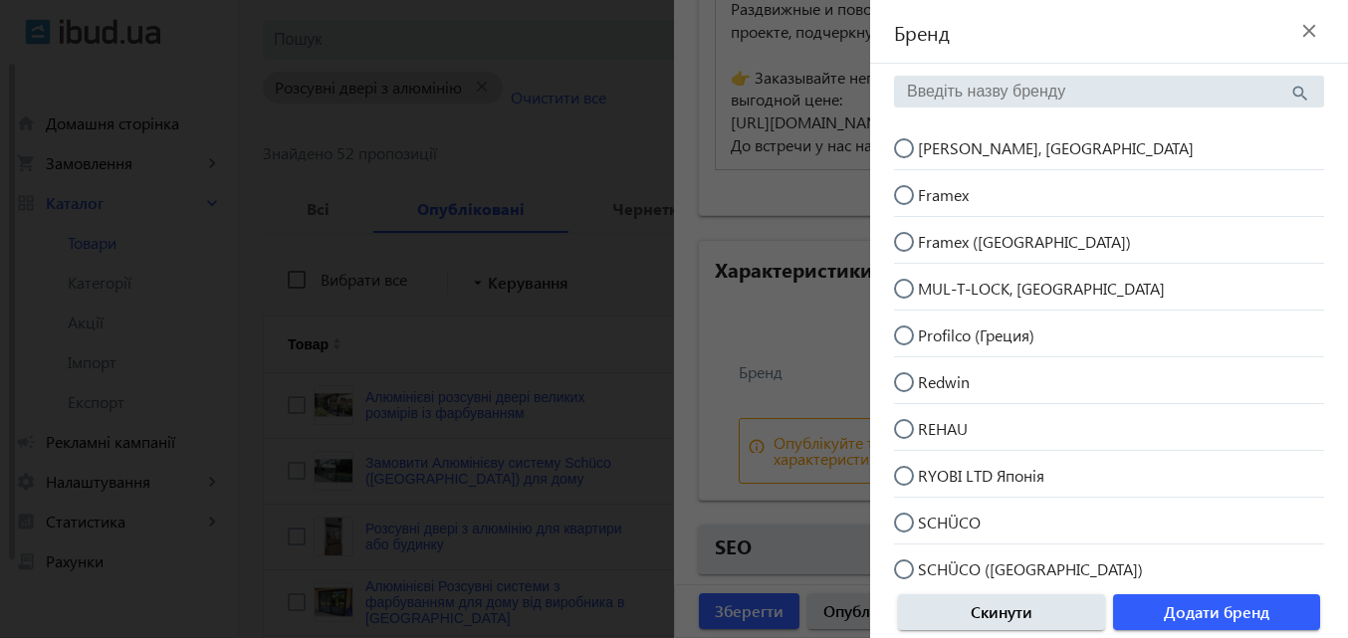
scroll to position [299, 0]
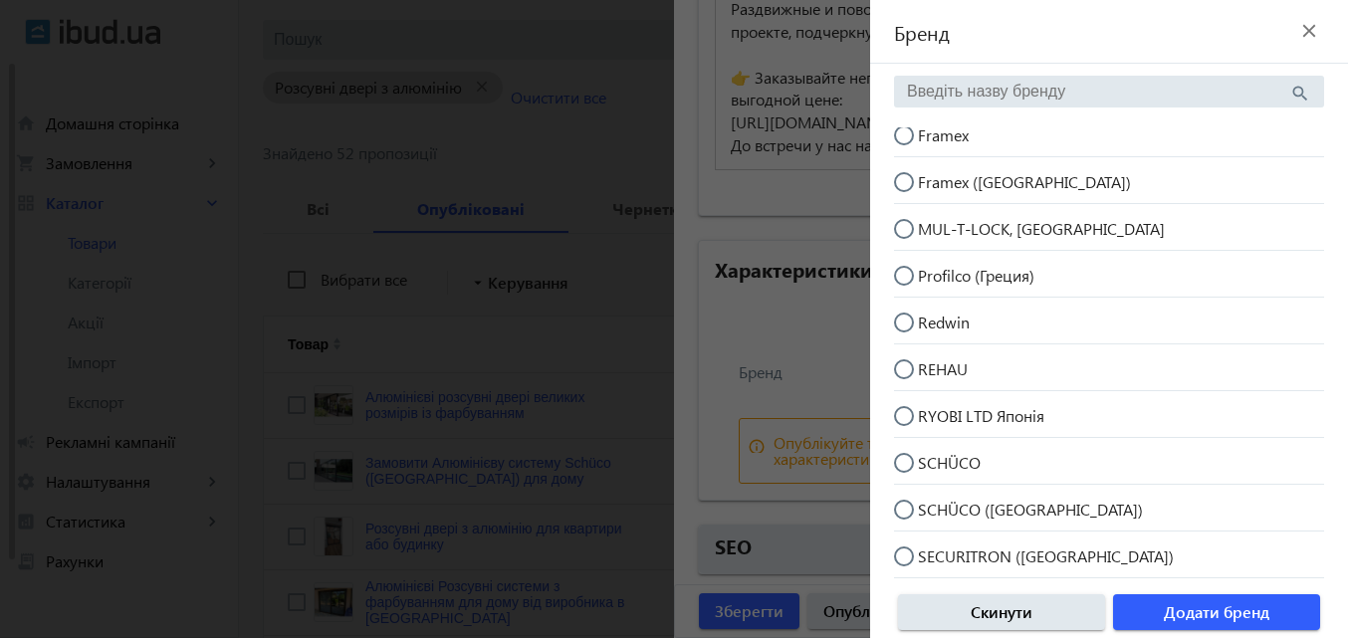
click at [900, 512] on input "SCHÜCO ([GEOGRAPHIC_DATA])" at bounding box center [914, 520] width 40 height 40
radio input "true"
click at [825, 333] on div at bounding box center [674, 319] width 1348 height 638
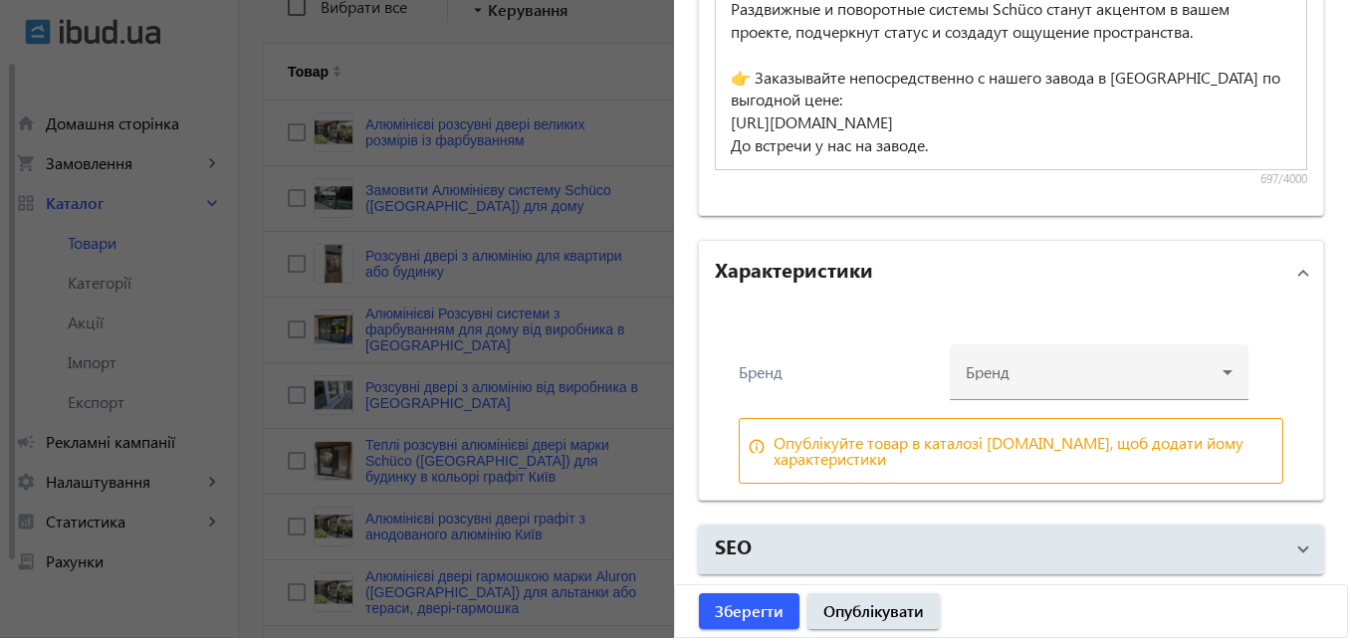
scroll to position [498, 0]
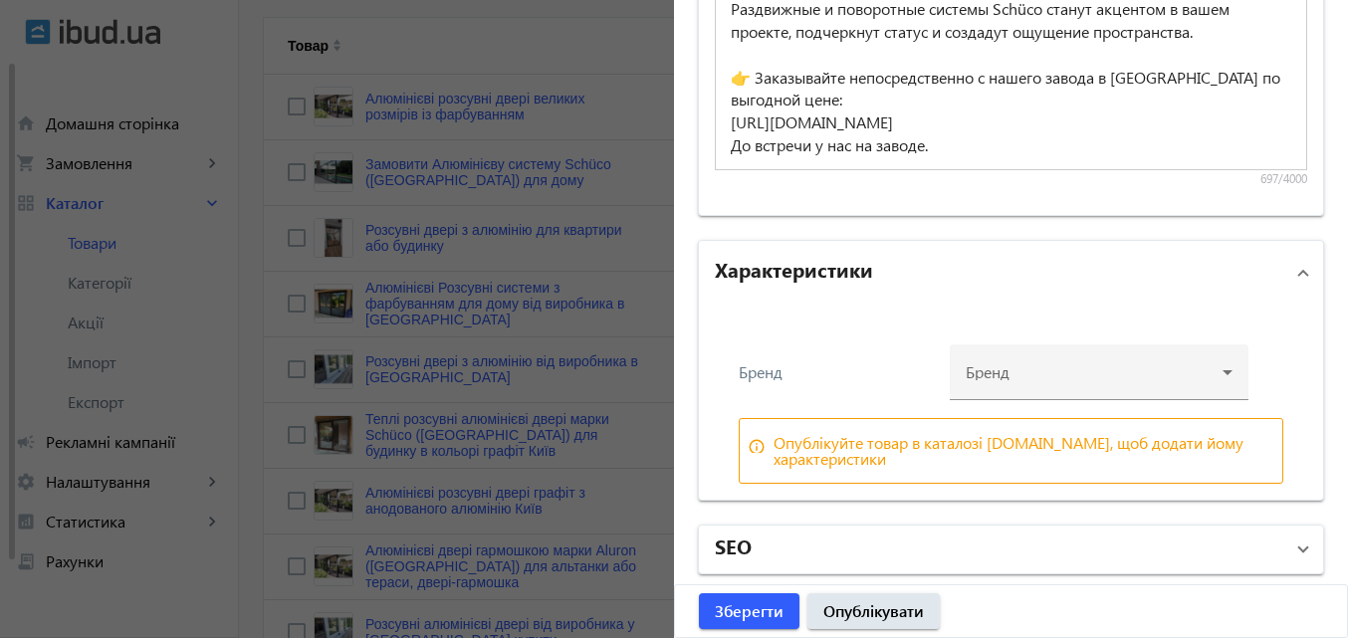
click at [796, 542] on mat-panel-title "SEO" at bounding box center [999, 550] width 569 height 36
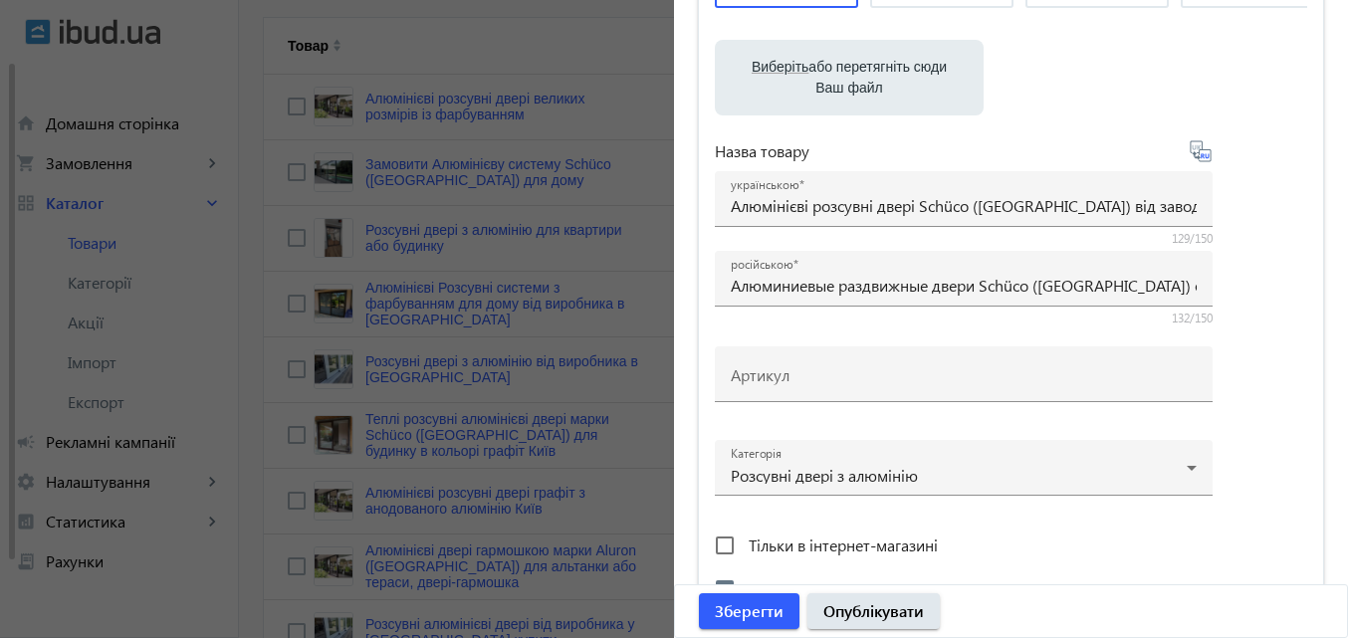
scroll to position [205, 0]
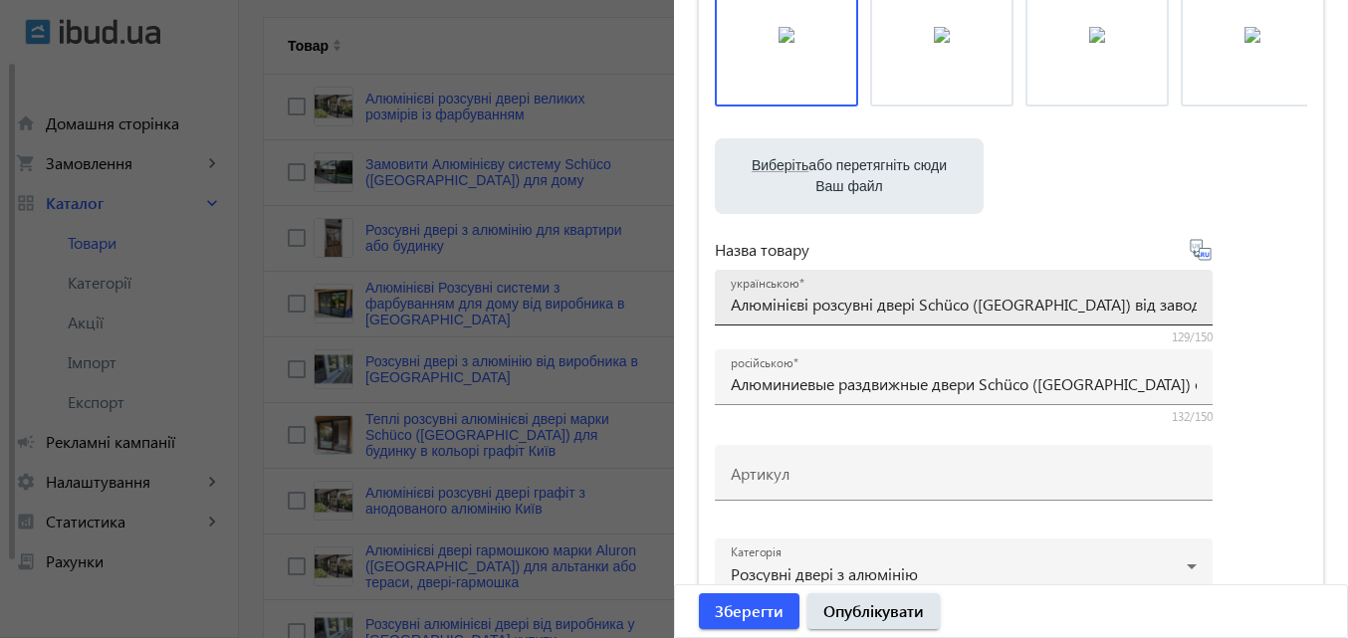
drag, startPoint x: 717, startPoint y: 306, endPoint x: 1029, endPoint y: 310, distance: 311.7
click at [1029, 310] on div "українською Алюмінієві розсувні двері Schüco ([GEOGRAPHIC_DATA]) від заводу в […" at bounding box center [964, 298] width 498 height 56
click at [718, 307] on div "українською Алюмінієві розсувні двері Schüco ([GEOGRAPHIC_DATA]) від заводу в […" at bounding box center [964, 298] width 498 height 56
click at [722, 307] on div "українською Алюмінієві розсувні двері Schüco ([GEOGRAPHIC_DATA]) від заводу в […" at bounding box center [964, 298] width 498 height 56
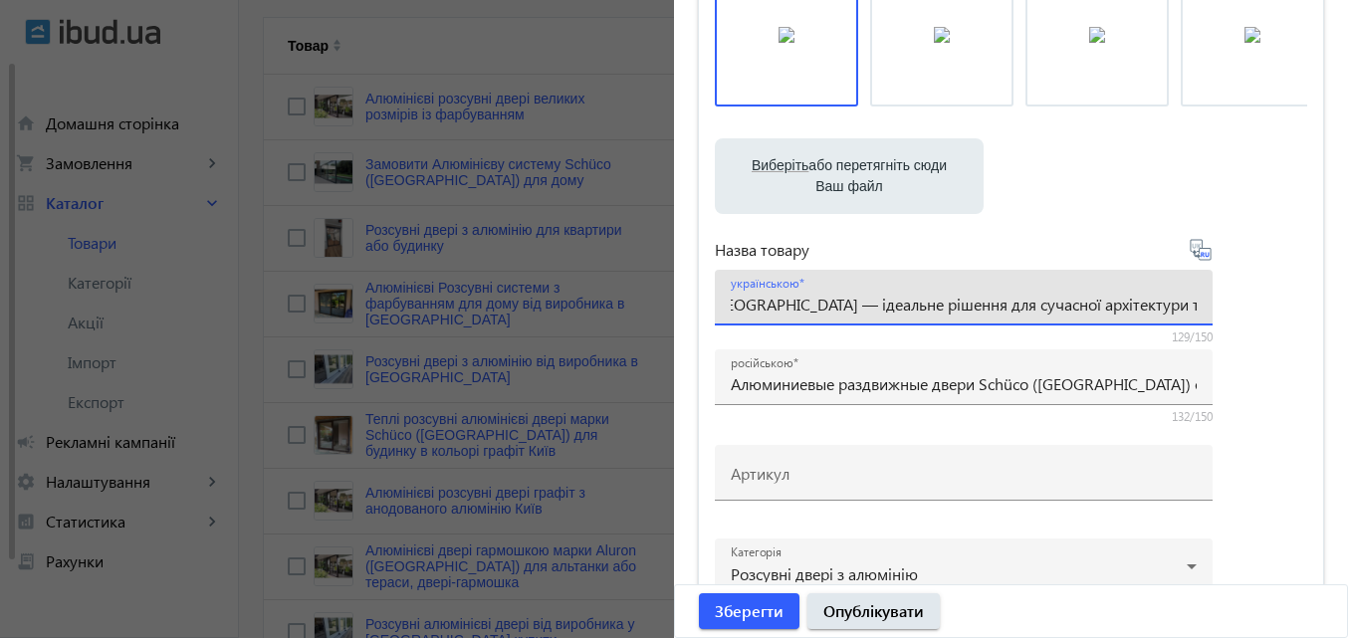
scroll to position [0, 0]
drag, startPoint x: 1197, startPoint y: 305, endPoint x: 1065, endPoint y: 310, distance: 132.5
click at [1065, 310] on div "українською Алюмінієві розсувні двері Schüco ([GEOGRAPHIC_DATA]) від заводу в […" at bounding box center [964, 298] width 498 height 56
drag, startPoint x: 1194, startPoint y: 308, endPoint x: 1145, endPoint y: 316, distance: 49.4
click at [1145, 316] on div "українською Алюмінієві розсувні двері Schüco ([GEOGRAPHIC_DATA]) від заводу в […" at bounding box center [964, 298] width 498 height 56
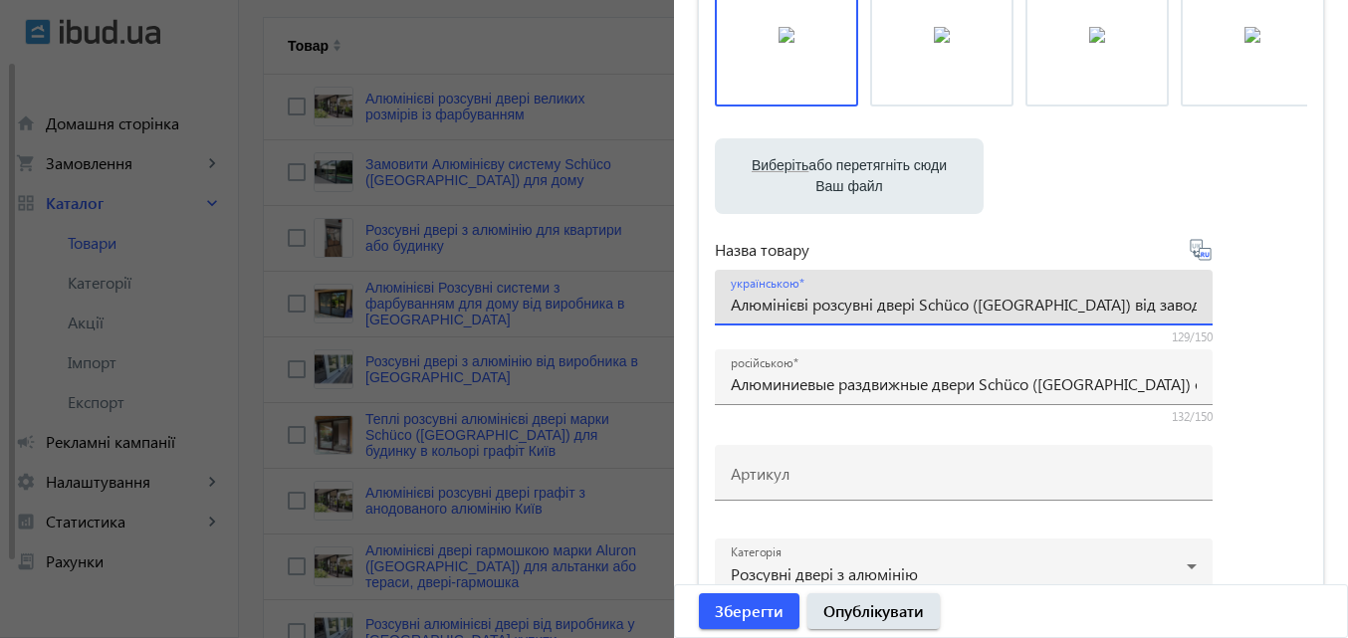
drag, startPoint x: 1189, startPoint y: 303, endPoint x: 602, endPoint y: 321, distance: 587.8
click at [602, 321] on mat-sidenav-container "arrow_back Товари 766 /10000 товарів Подовжити Додати товар search filter_list …" at bounding box center [793, 638] width 1109 height 2145
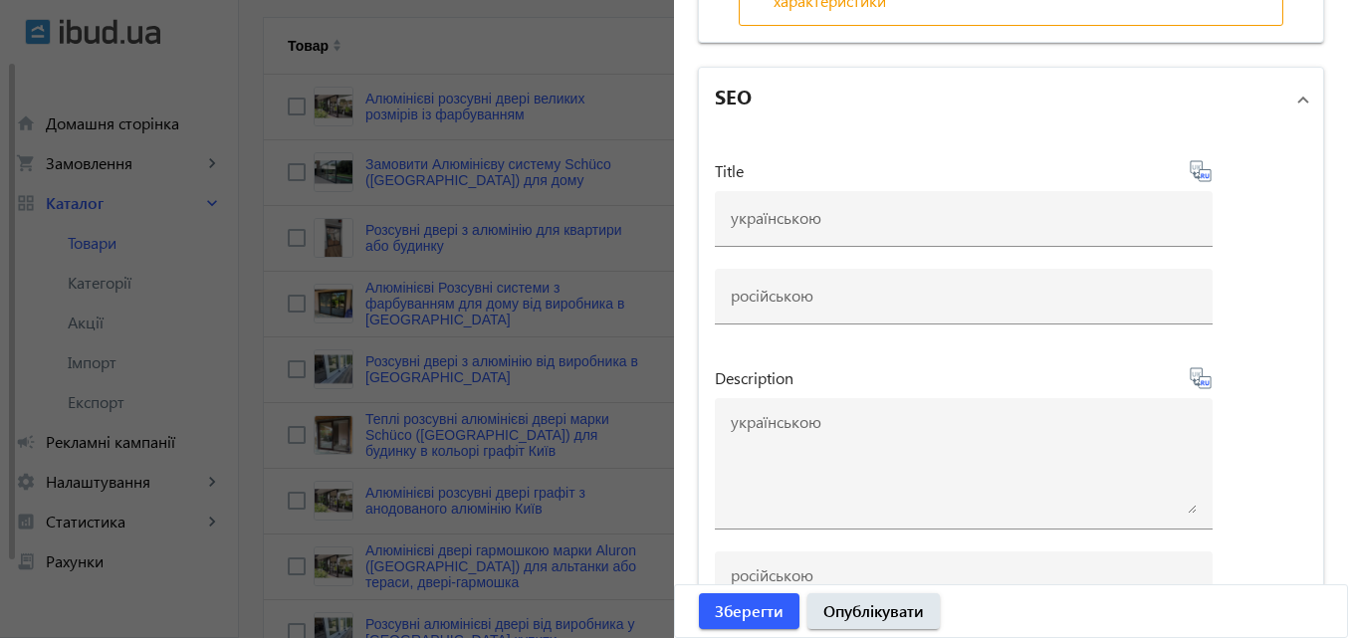
scroll to position [2197, 0]
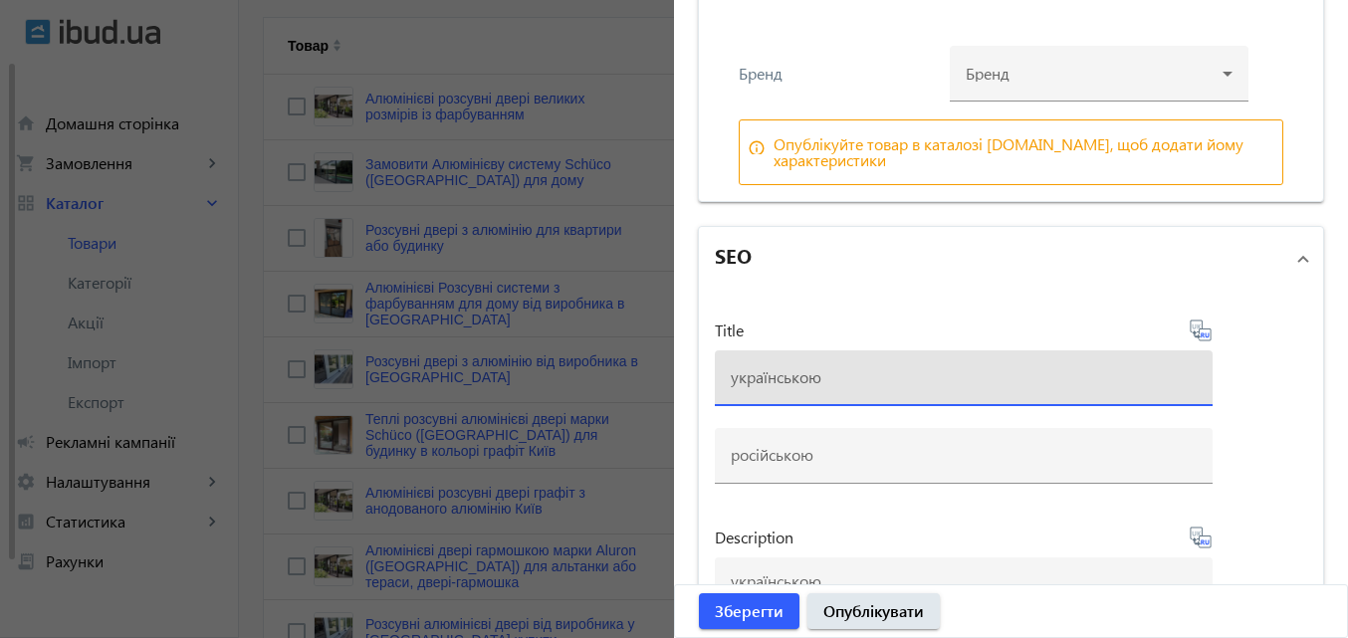
click at [820, 376] on input at bounding box center [964, 376] width 466 height 21
paste input "Алюмінієві розсувні двері Schüco ([GEOGRAPHIC_DATA]) від заводу в [GEOGRAPHIC_D…"
type input "Алюмінієві розсувні двері Schüco ([GEOGRAPHIC_DATA]) від заводу в [GEOGRAPHIC_D…"
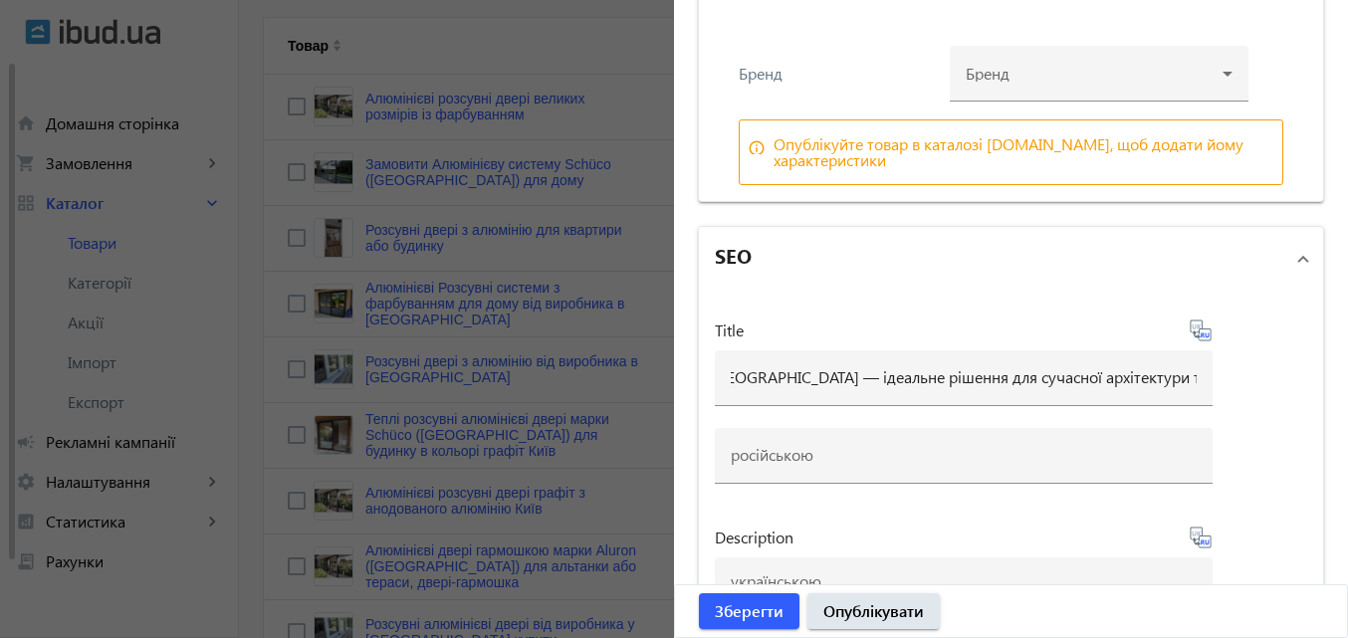
click at [1197, 329] on icon at bounding box center [1199, 327] width 4 height 5
type input "Алюминиевые раздвижные двери Schüco ([GEOGRAPHIC_DATA]) от завода в [GEOGRAPHIC…"
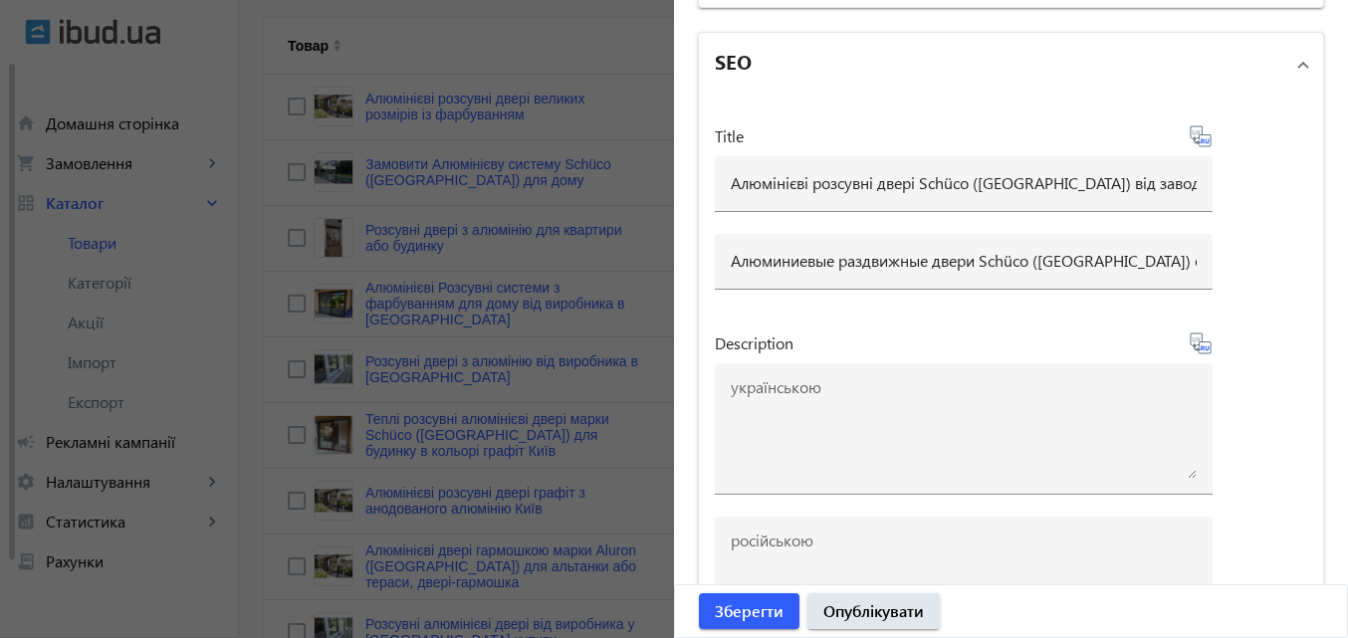
scroll to position [2496, 0]
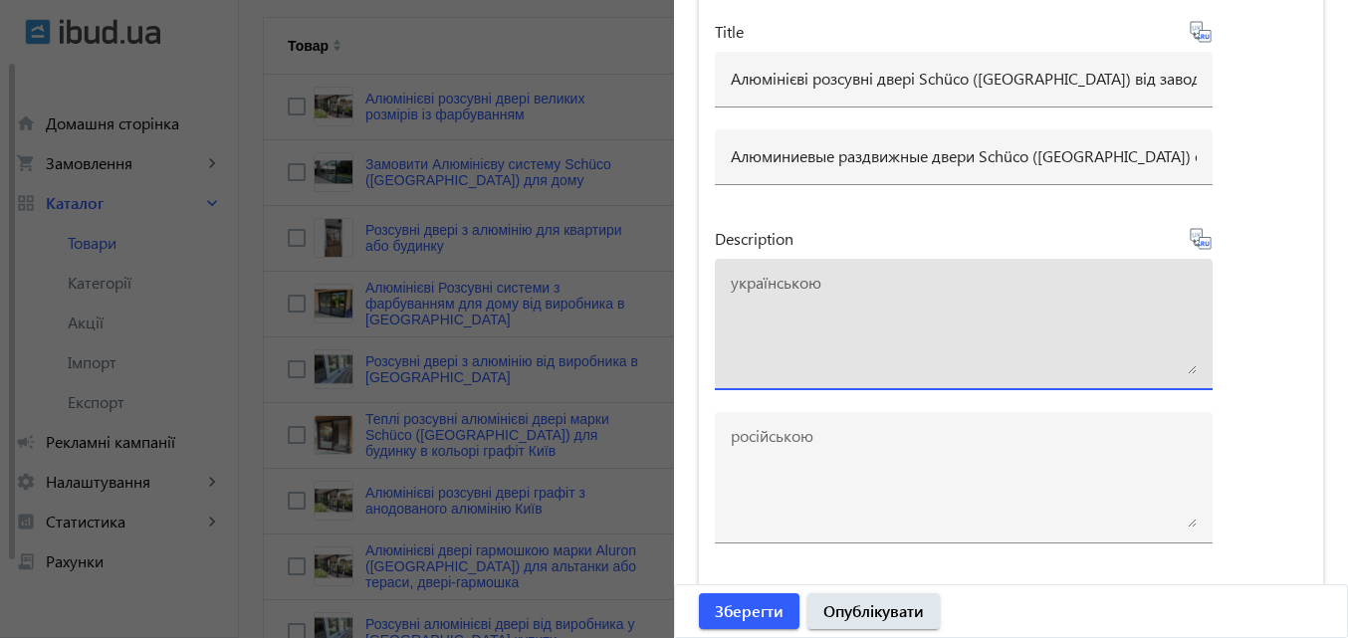
click at [778, 285] on textarea at bounding box center [964, 325] width 466 height 100
paste textarea "Алюмінієві розсувні двері Schüco ([GEOGRAPHIC_DATA]) від заводу в [GEOGRAPHIC_D…"
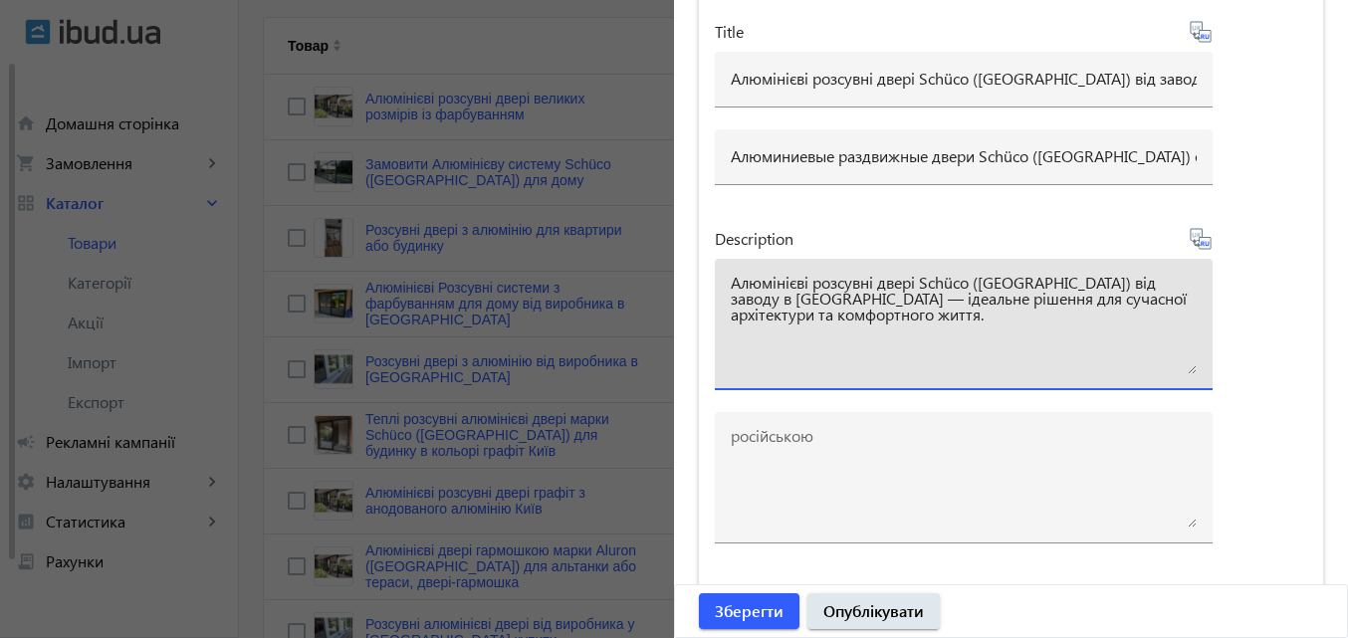
type textarea "Алюмінієві розсувні двері Schüco ([GEOGRAPHIC_DATA]) від заводу в [GEOGRAPHIC_D…"
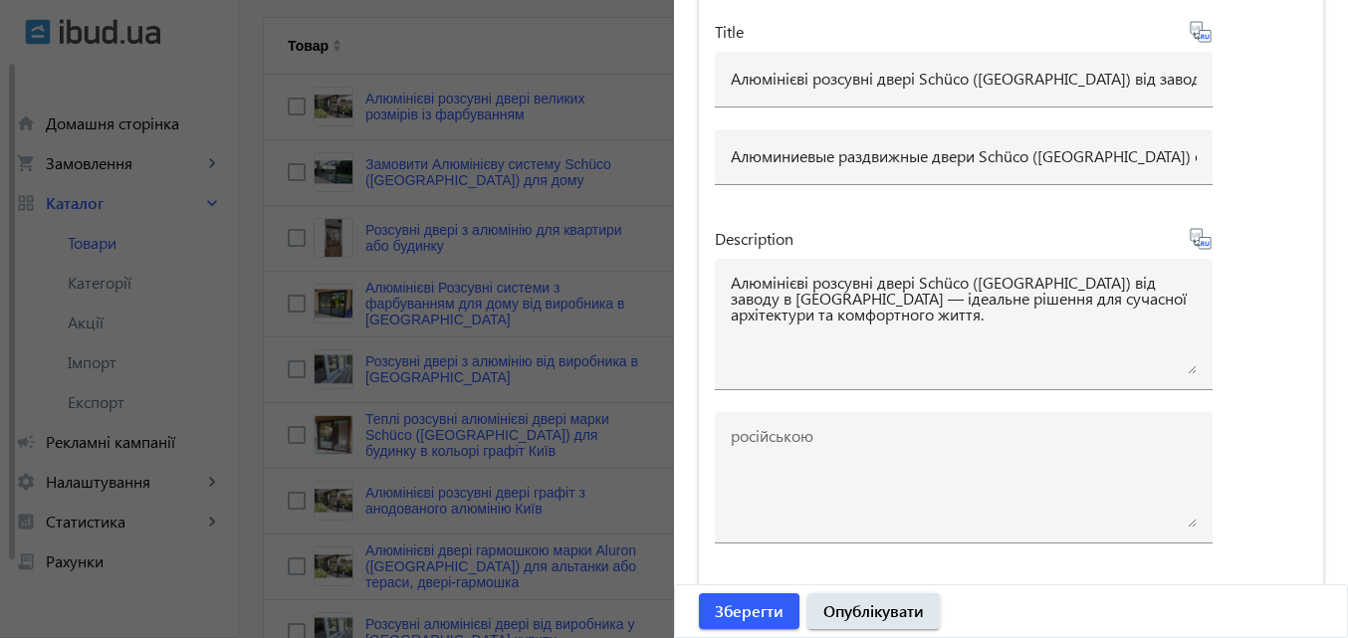
click at [1191, 236] on icon at bounding box center [1201, 239] width 24 height 24
type textarea "Алюминиевые раздвижные двери Schüco ([GEOGRAPHIC_DATA]) от завода в [GEOGRAPHIC…"
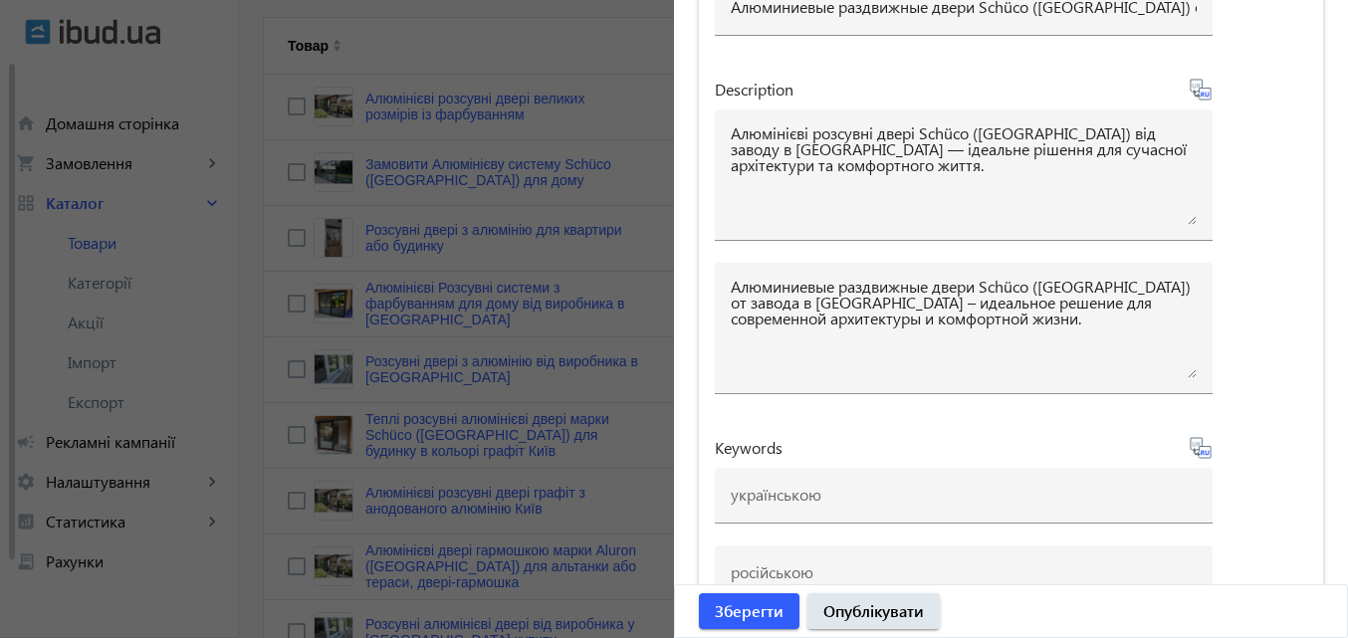
scroll to position [2695, 0]
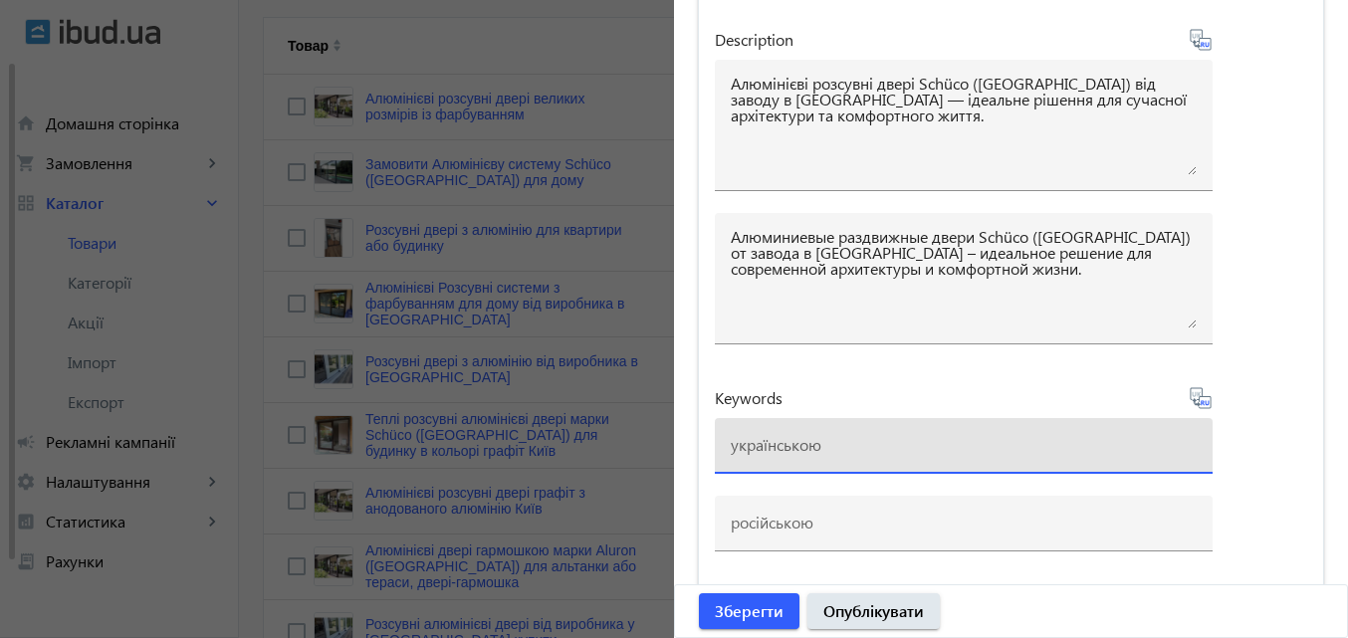
click at [784, 439] on input at bounding box center [964, 444] width 466 height 21
paste input "#Loremipsumd sitam #Consect adipiscinge seddo #Eiusm te incididu #Utlaboreetd m…"
type input "#Loremipsumd sitam #Consect adipiscinge seddo #Eiusm te incididu #Utlaboreetd m…"
click at [1195, 397] on icon at bounding box center [1200, 397] width 21 height 21
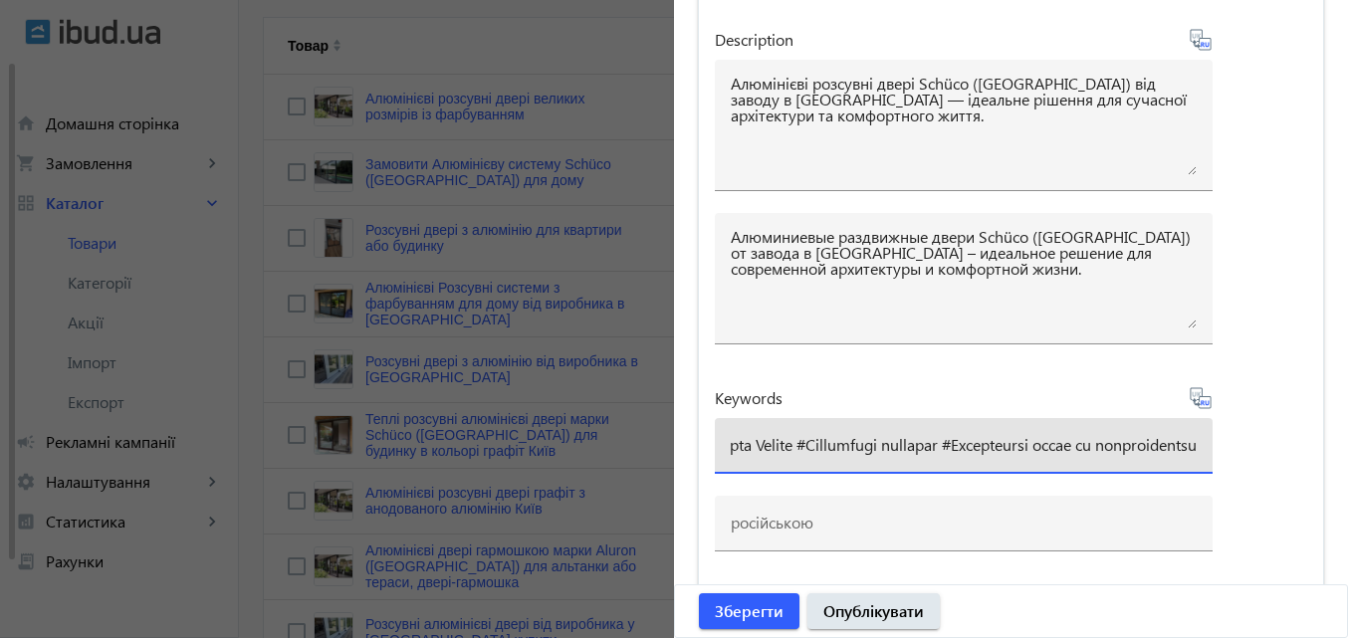
scroll to position [0, 0]
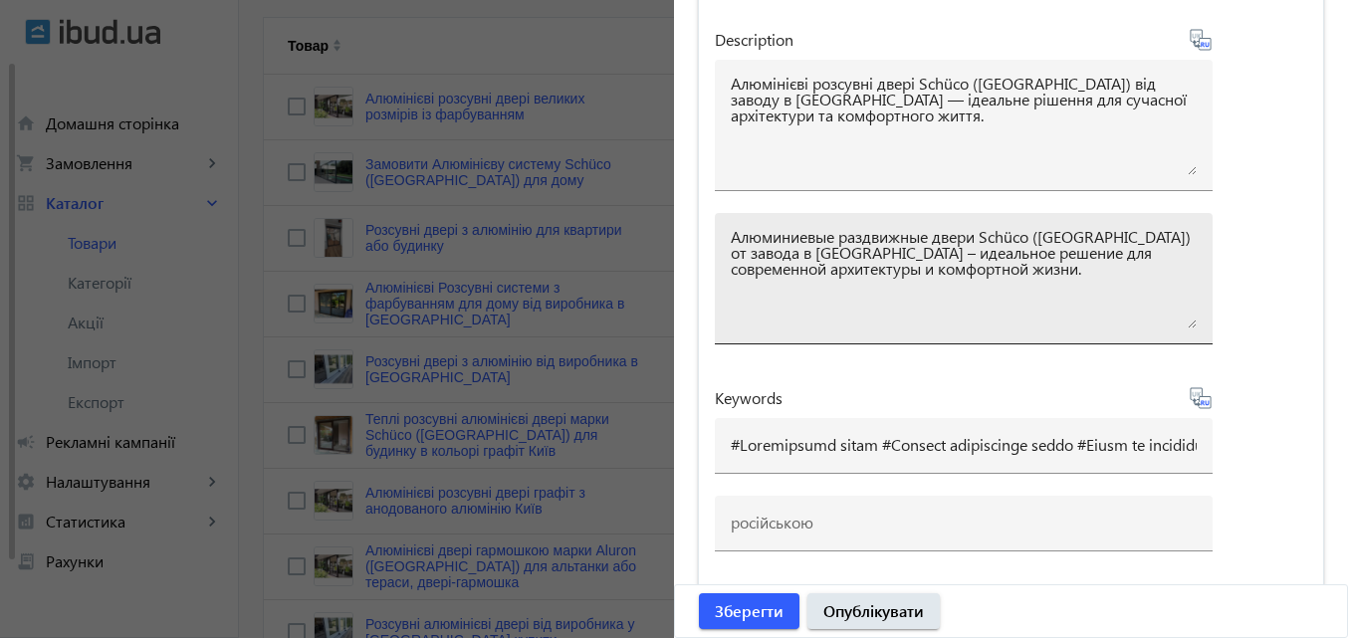
type input "#Loremipsumd sitam #Consect adipiscinge seddo #Eiusm te incididu #Utlaboreetd m…"
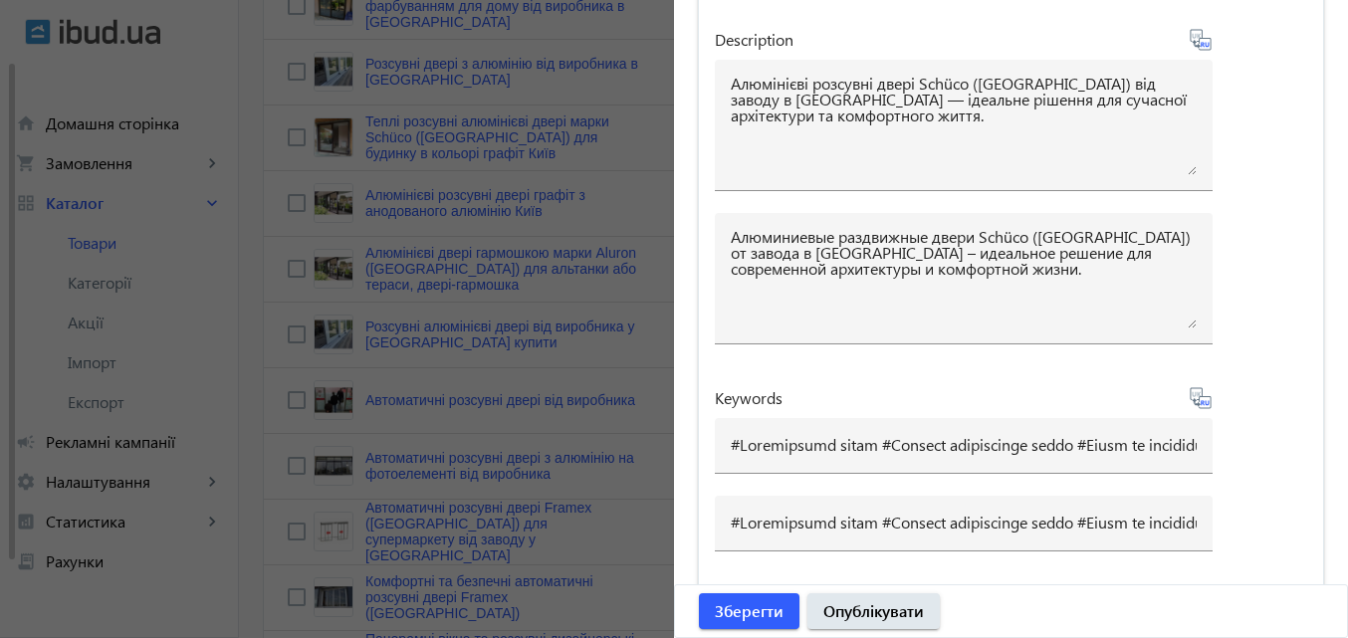
scroll to position [797, 0]
click at [753, 611] on span "Зберегти" at bounding box center [749, 612] width 69 height 22
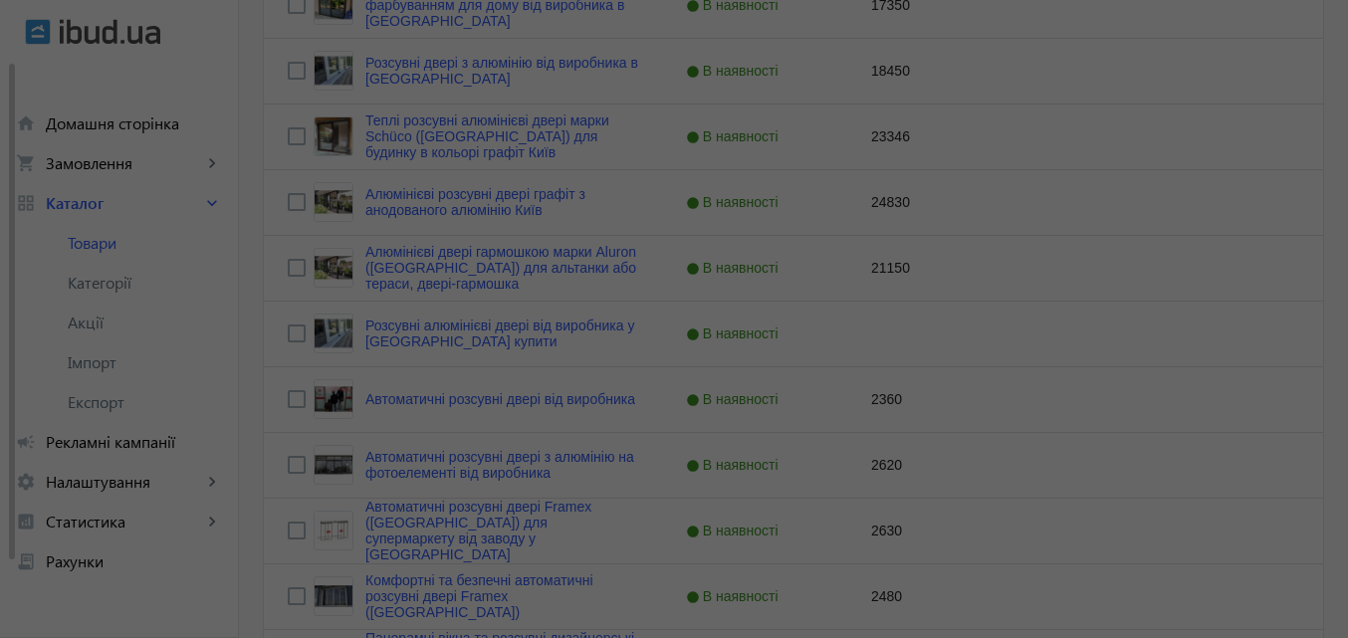
scroll to position [0, 0]
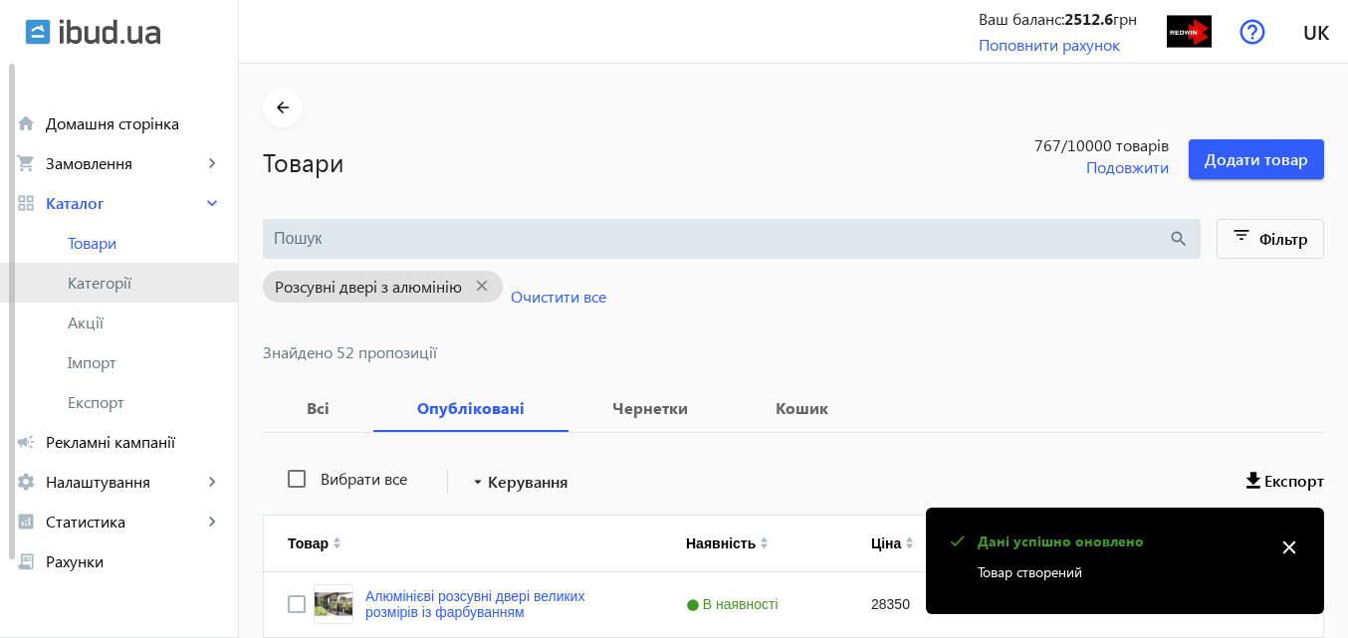
click at [103, 276] on span "Категорії" at bounding box center [145, 283] width 154 height 20
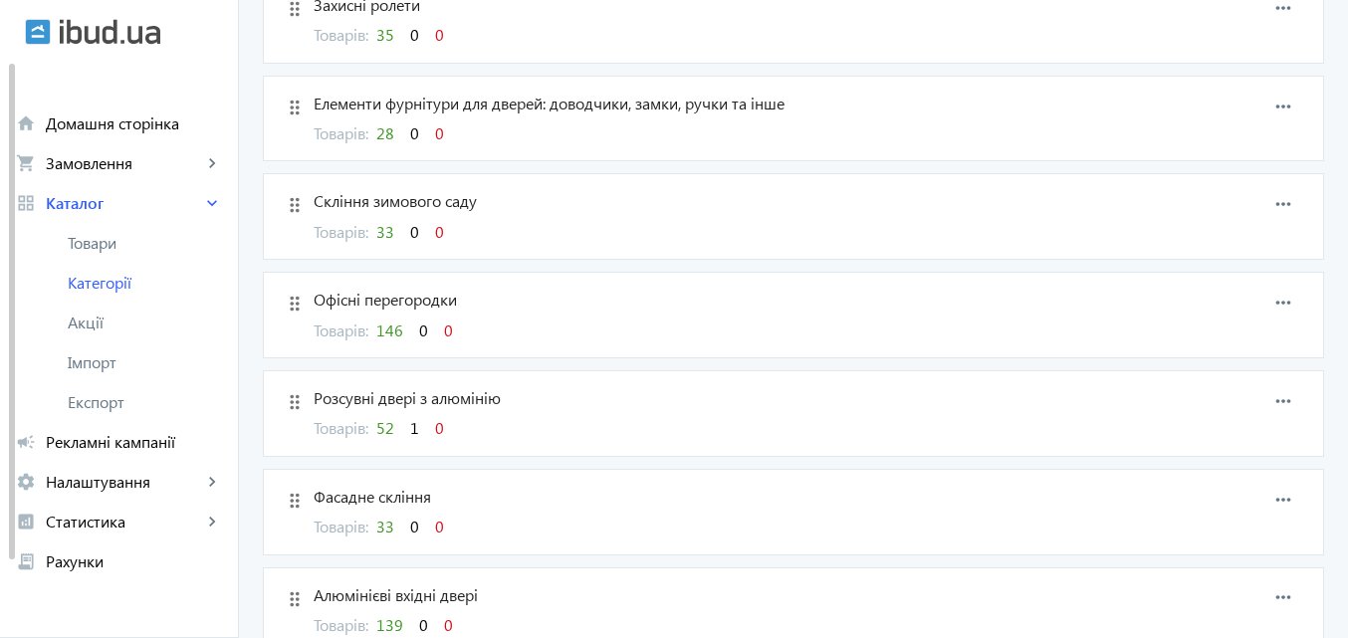
scroll to position [398, 0]
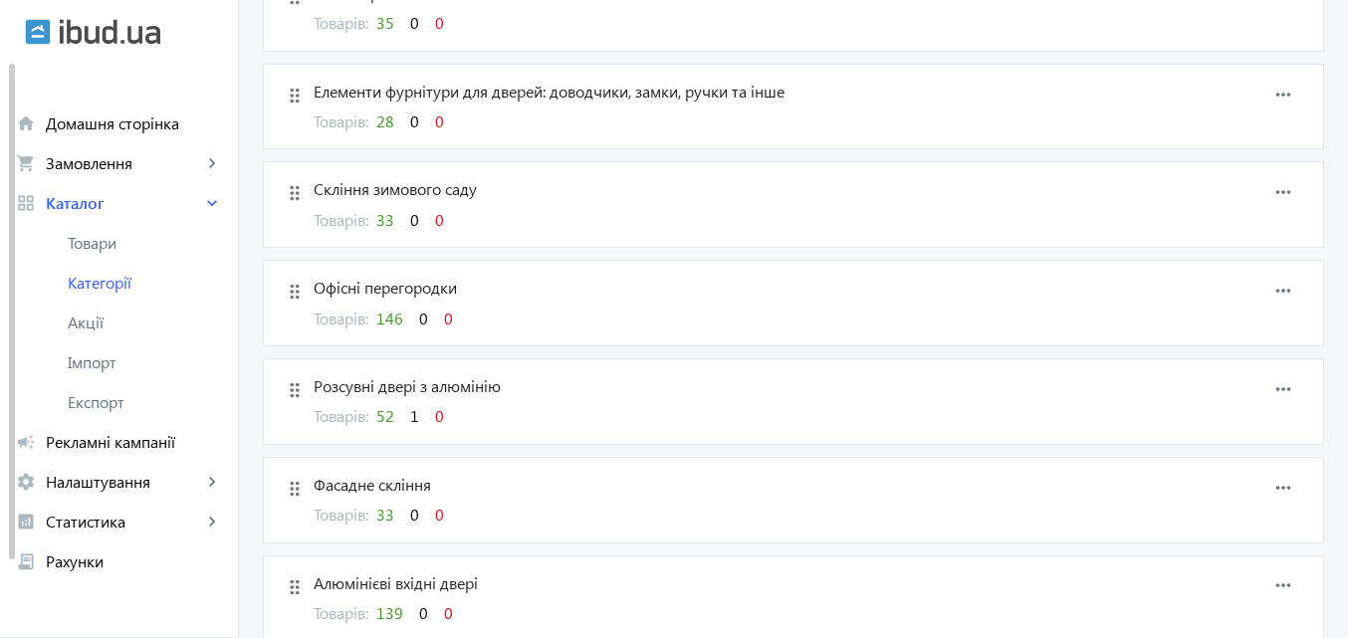
click at [410, 420] on span "1" at bounding box center [414, 415] width 9 height 21
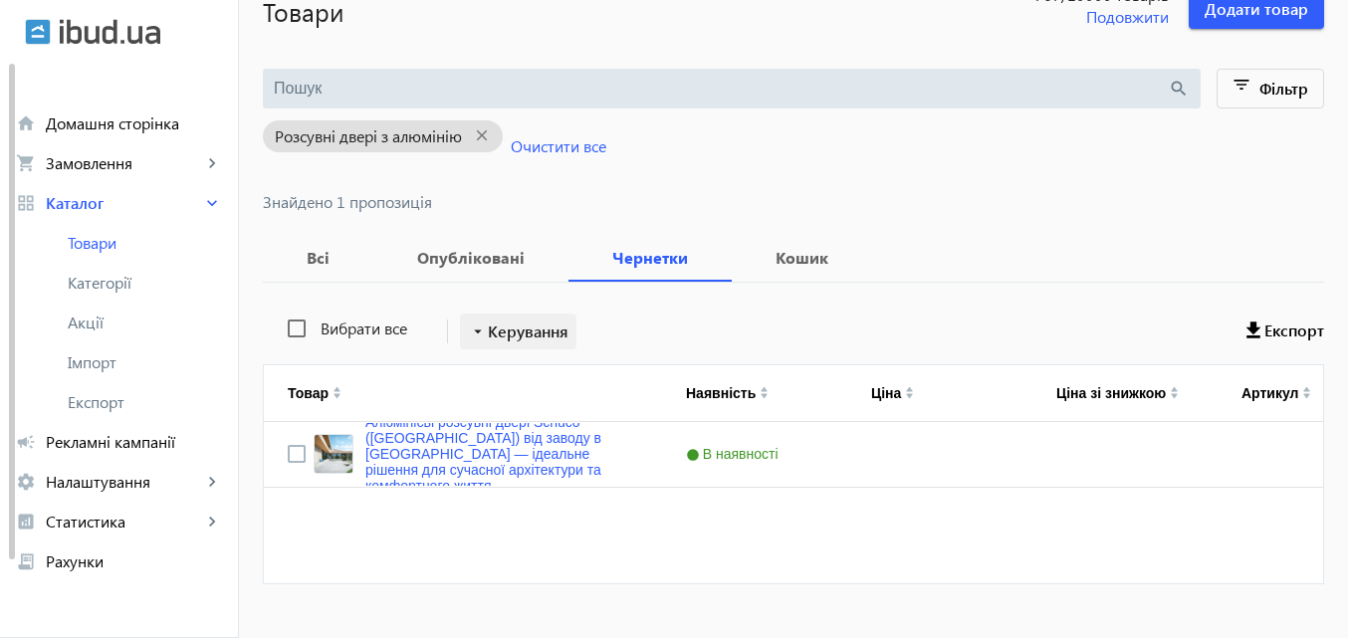
scroll to position [188, 0]
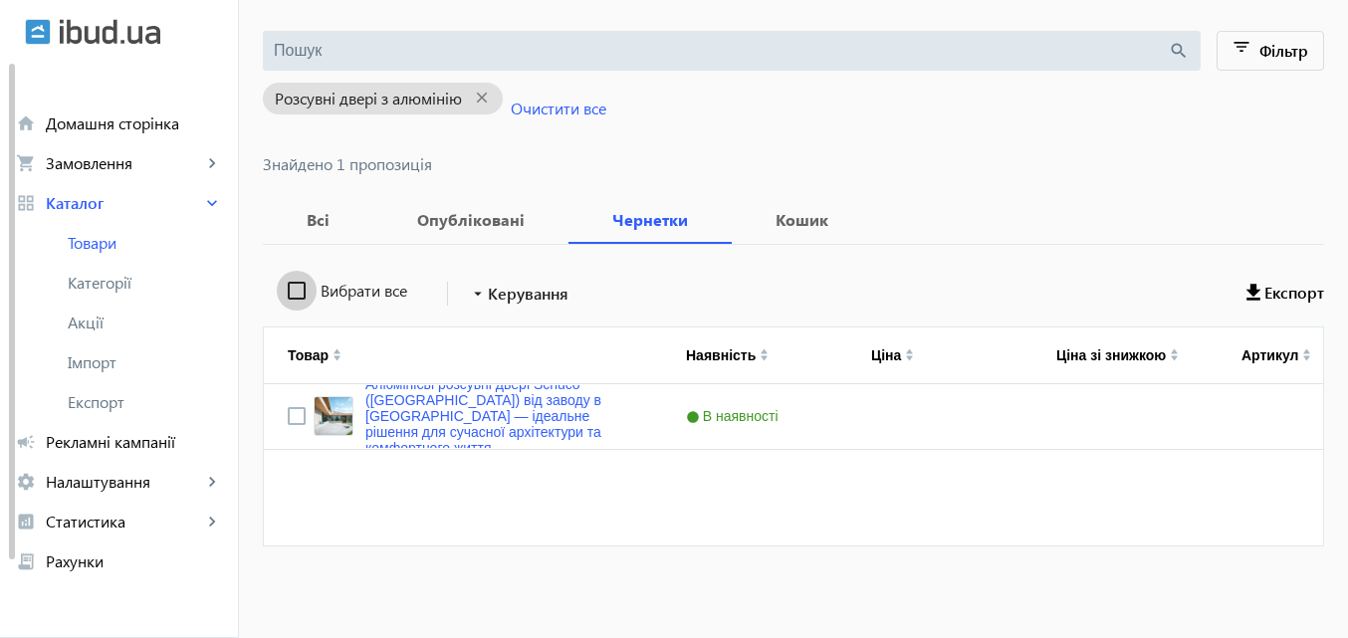
click at [284, 293] on input "Вибрати все" at bounding box center [297, 291] width 40 height 40
checkbox input "true"
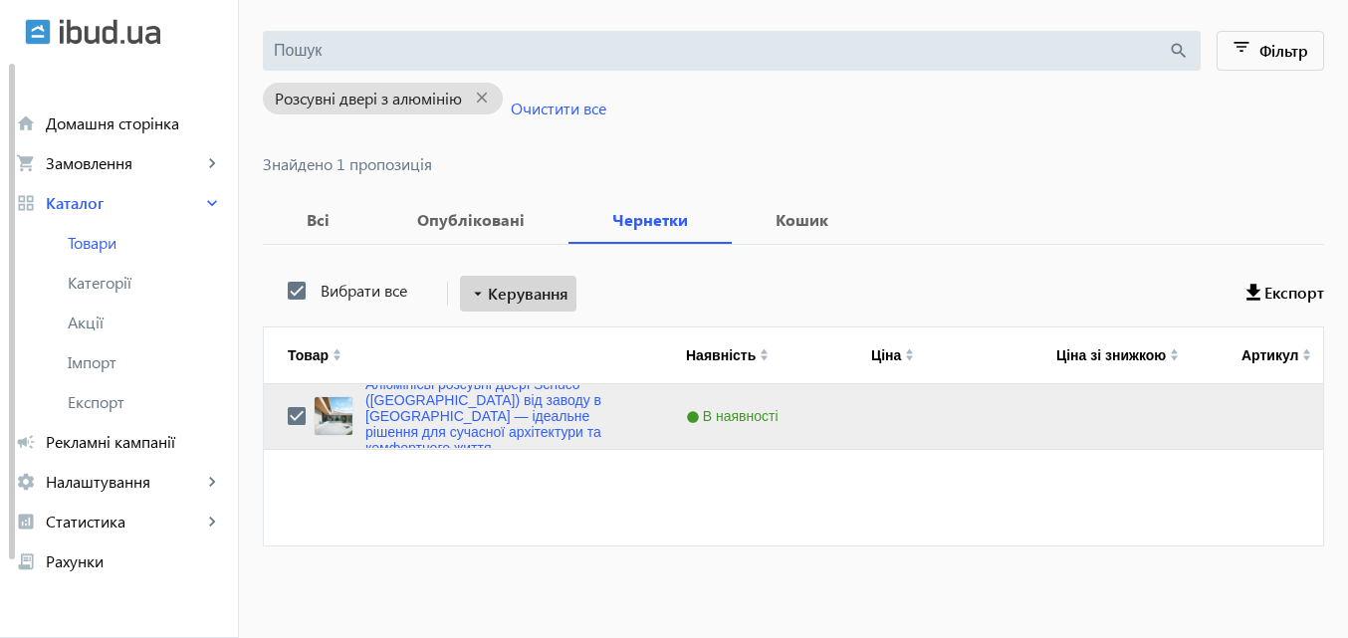
click at [528, 294] on span "Керування" at bounding box center [528, 294] width 81 height 24
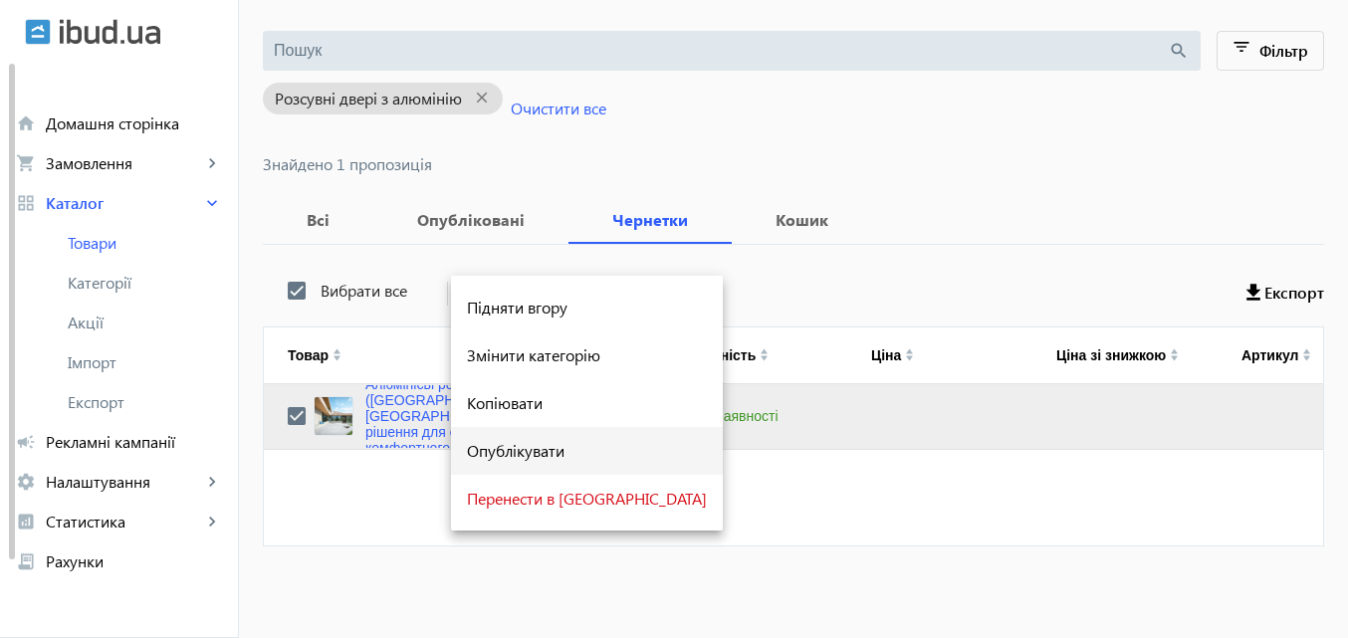
click at [483, 444] on span "Опублікувати" at bounding box center [587, 451] width 240 height 16
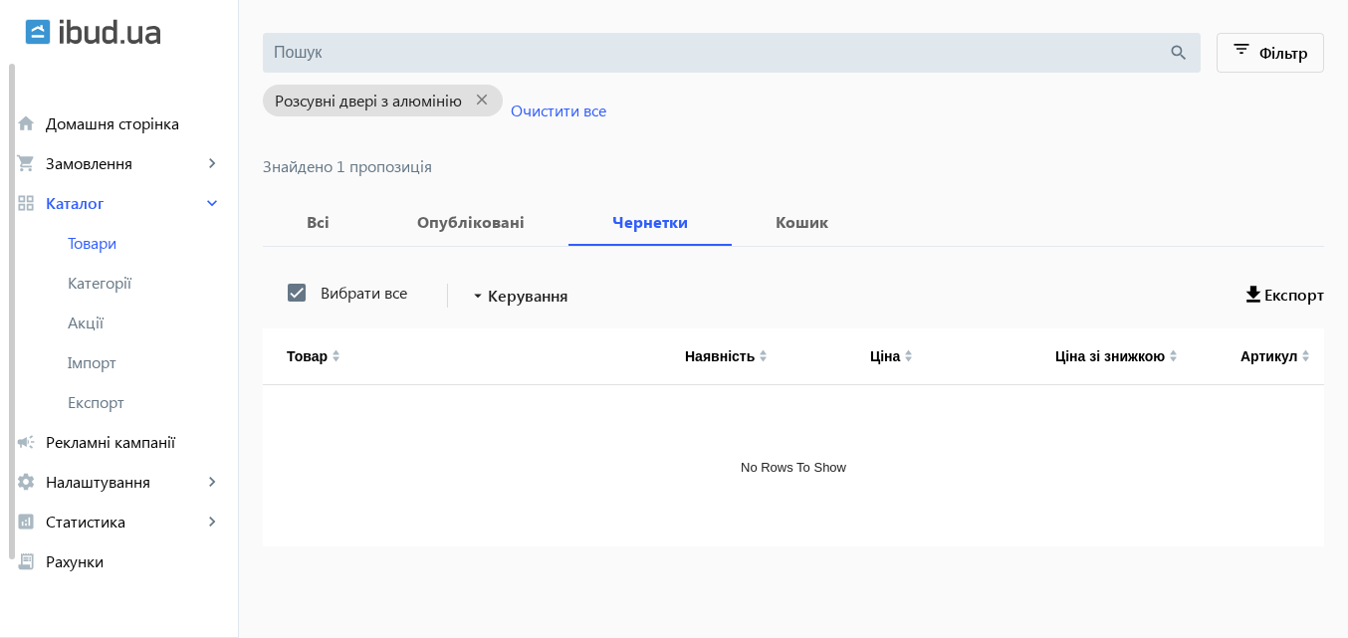
scroll to position [0, 0]
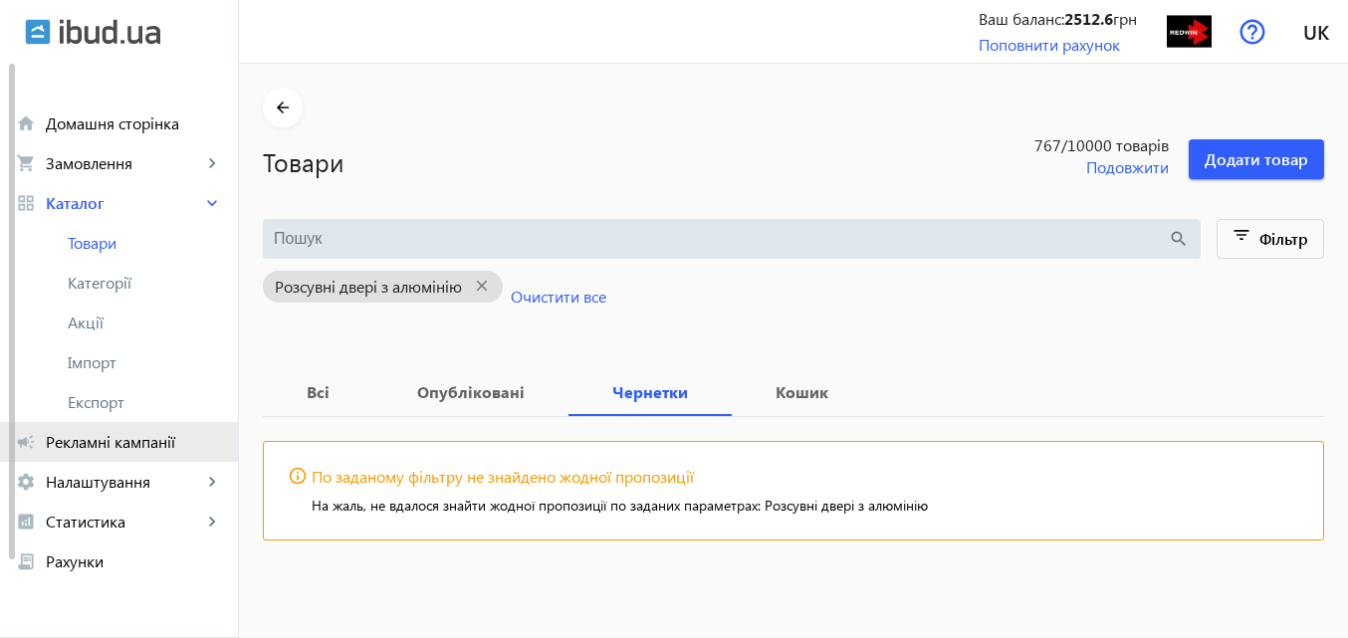
click at [144, 433] on span "Рекламні кампанії" at bounding box center [134, 442] width 176 height 20
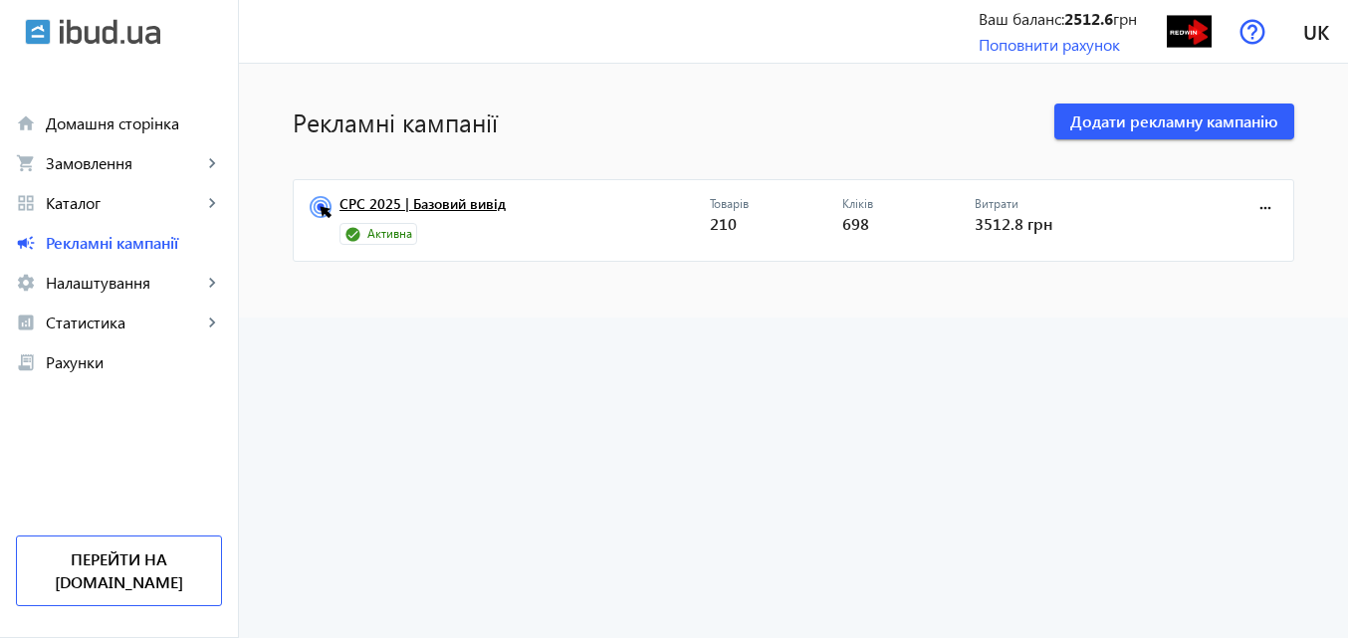
click at [468, 200] on link "CPC 2025 | Базовий вивід" at bounding box center [525, 210] width 370 height 28
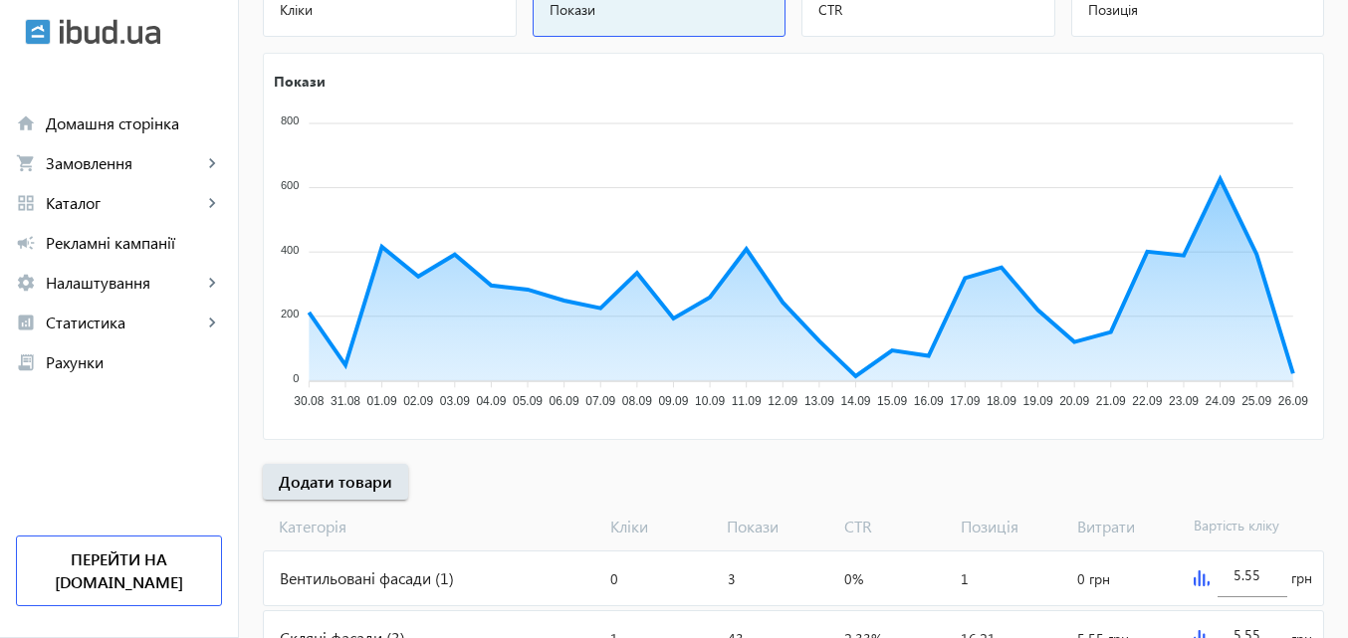
scroll to position [299, 0]
